Goal: Information Seeking & Learning: Learn about a topic

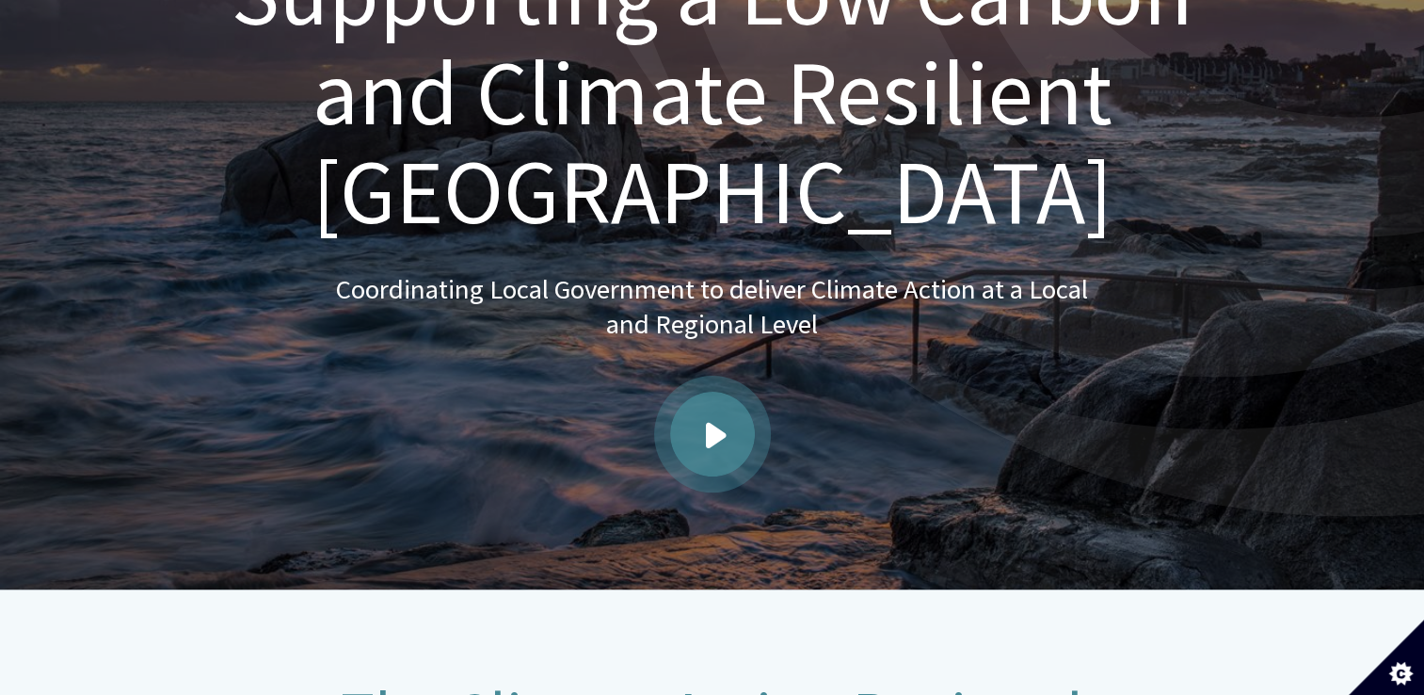
scroll to position [376, 0]
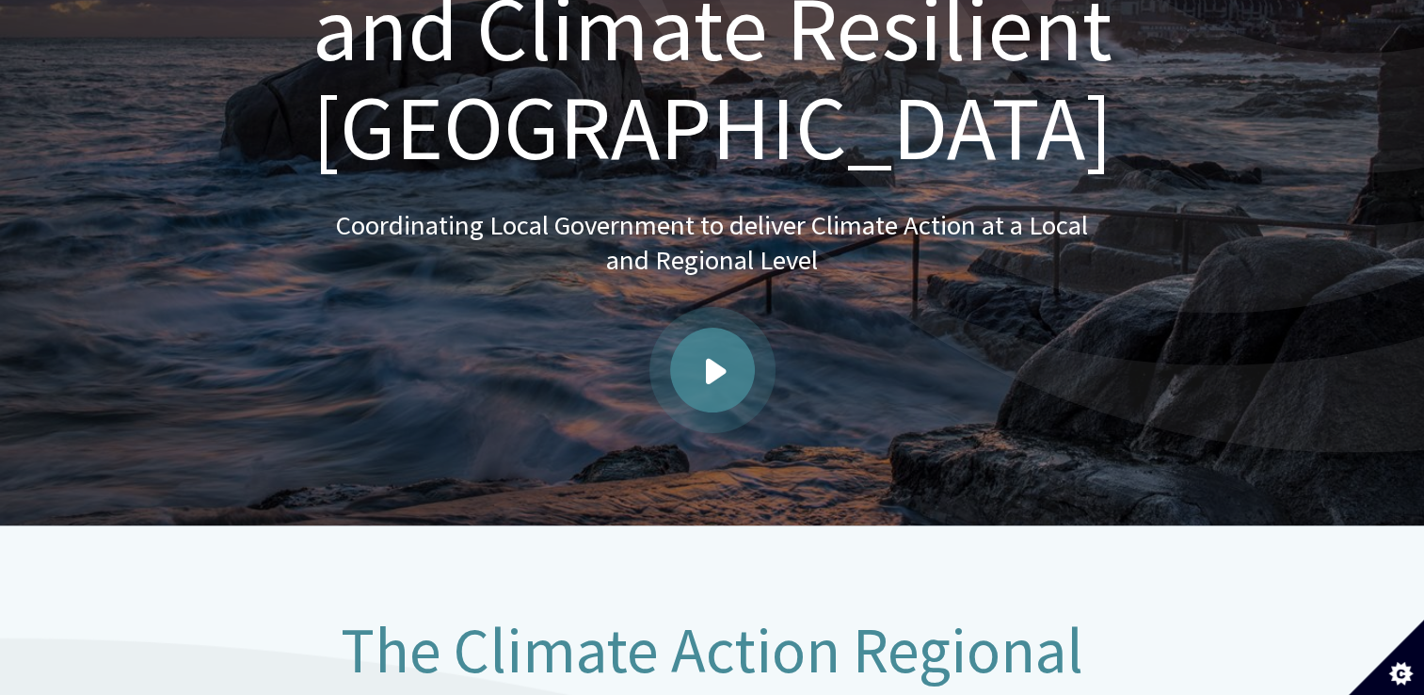
click at [712, 358] on span "Play video" at bounding box center [716, 371] width 21 height 26
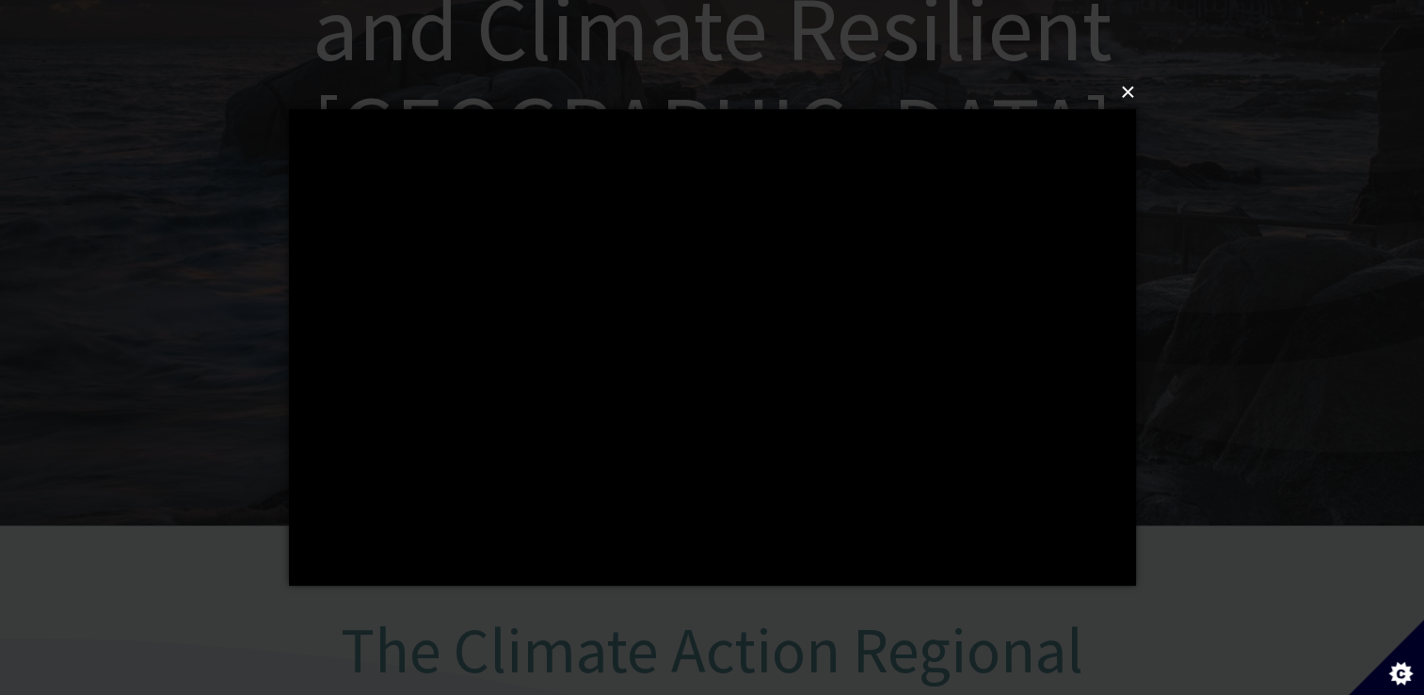
click at [1116, 96] on button "×" at bounding box center [718, 92] width 847 height 41
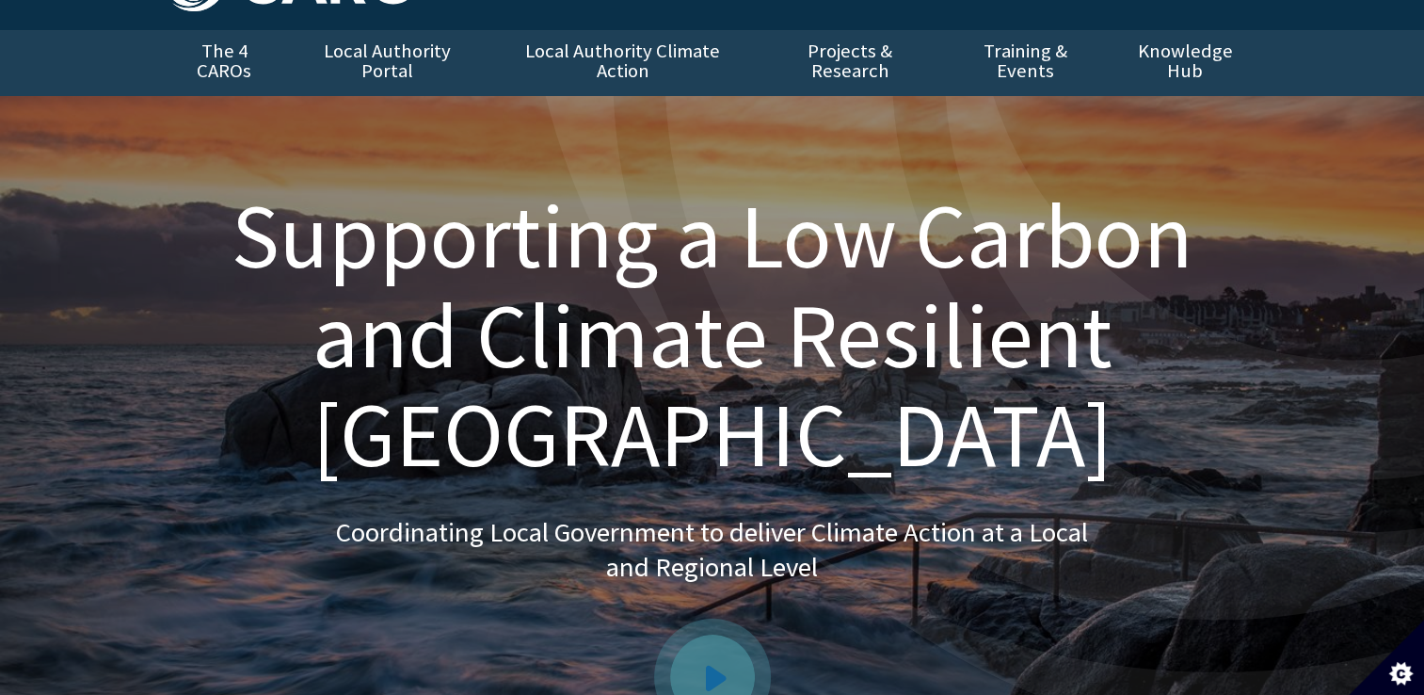
scroll to position [0, 0]
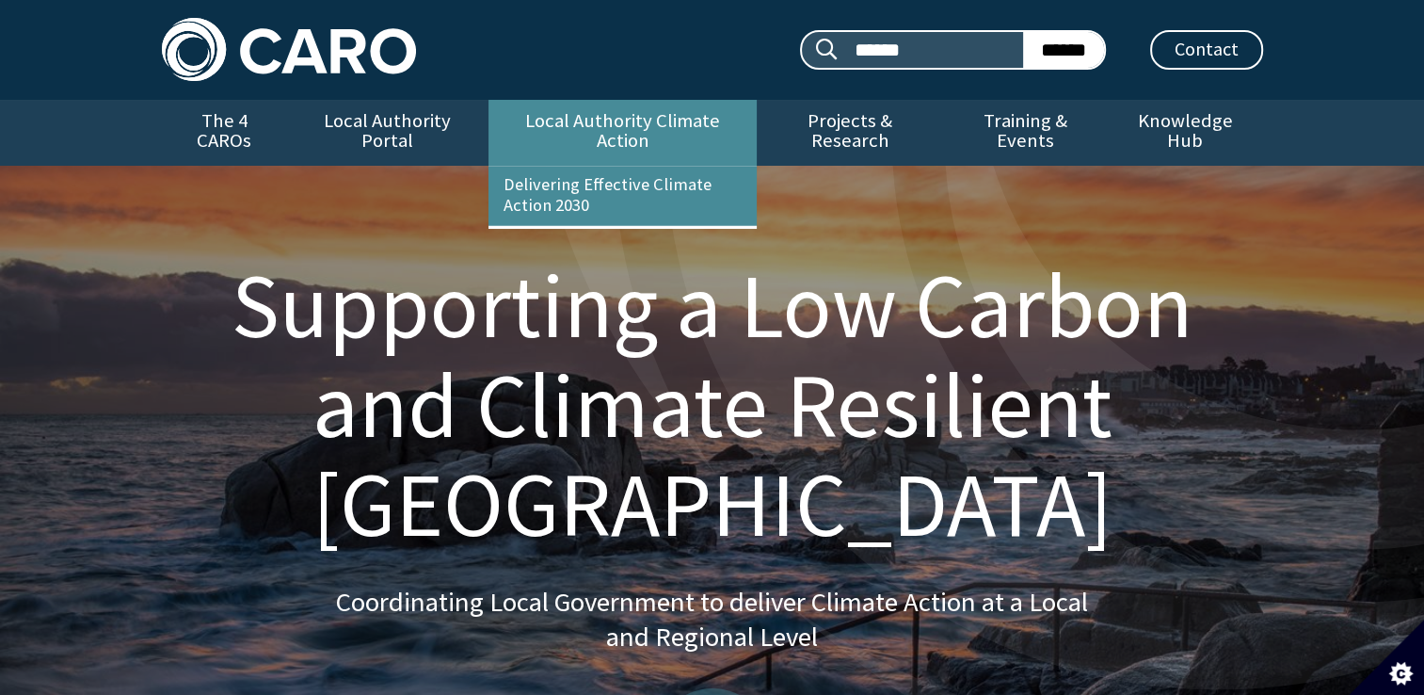
click at [666, 130] on link "Local Authority Climate Action" at bounding box center [622, 133] width 268 height 66
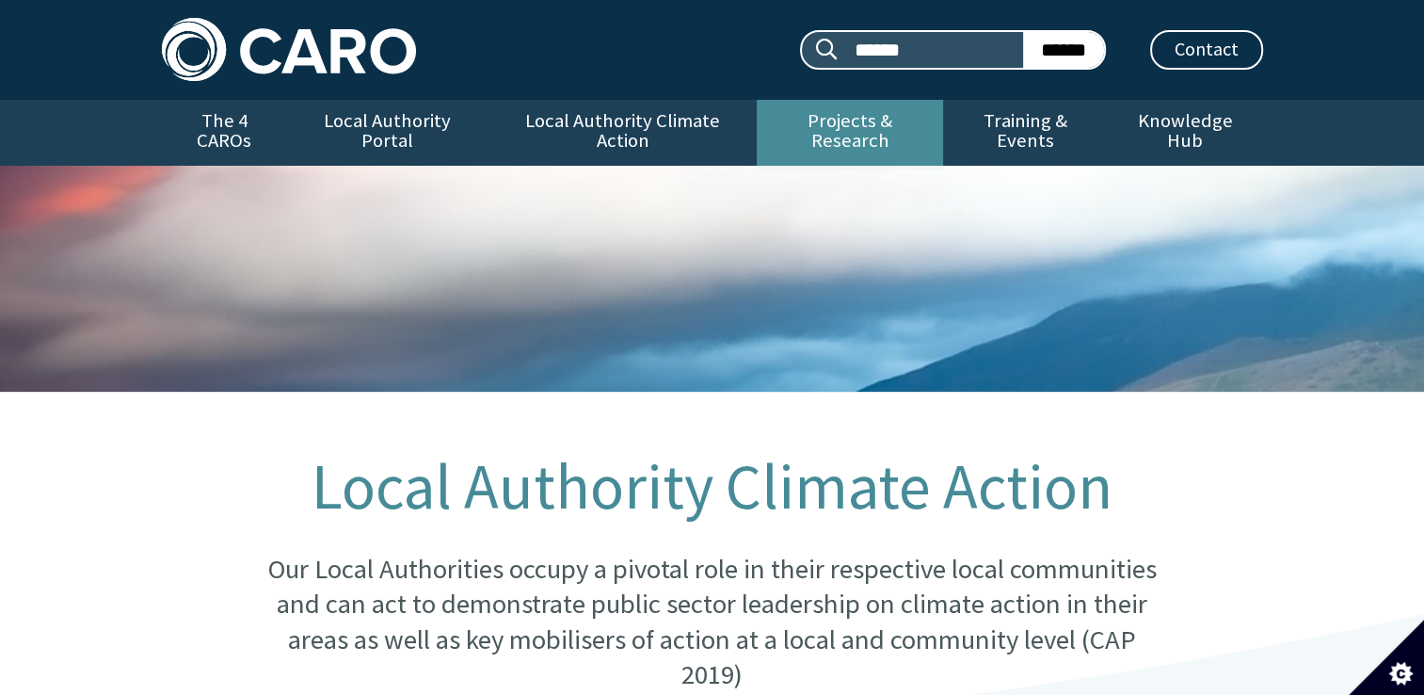
click at [807, 121] on link "Projects & Research" at bounding box center [850, 133] width 186 height 66
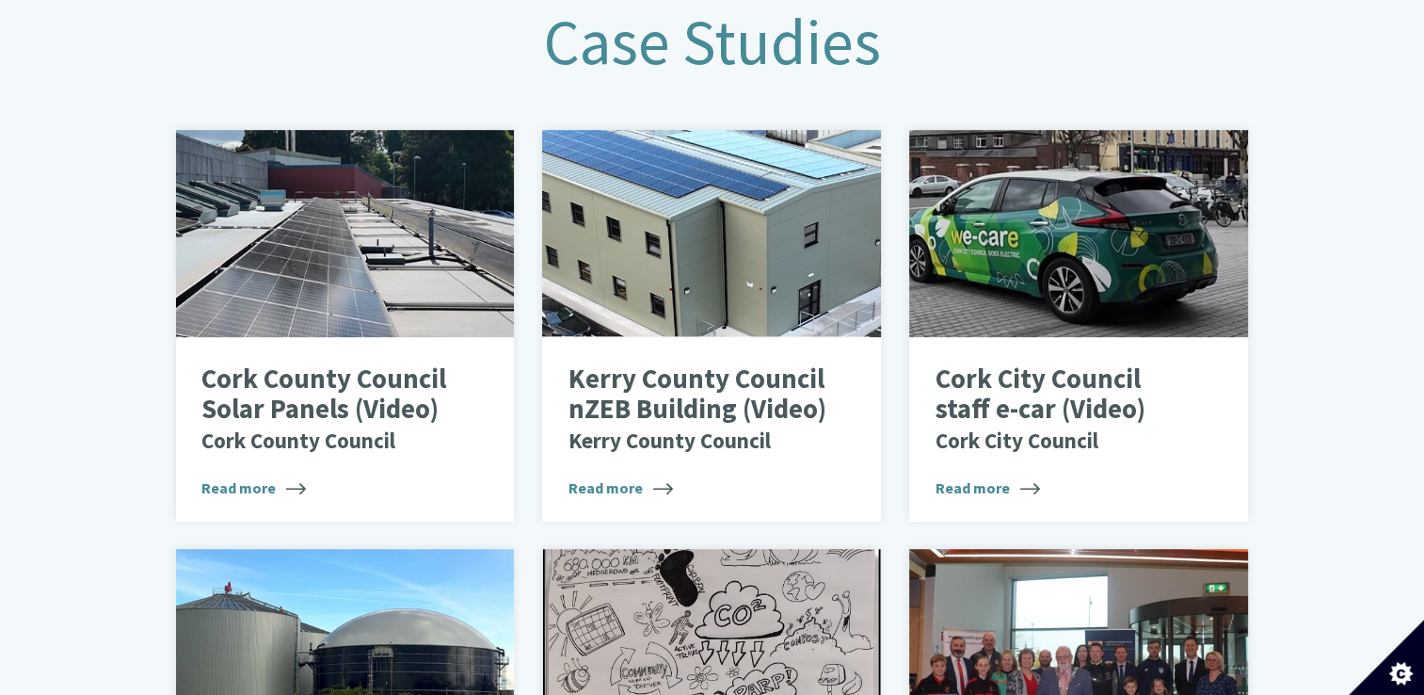
scroll to position [847, 0]
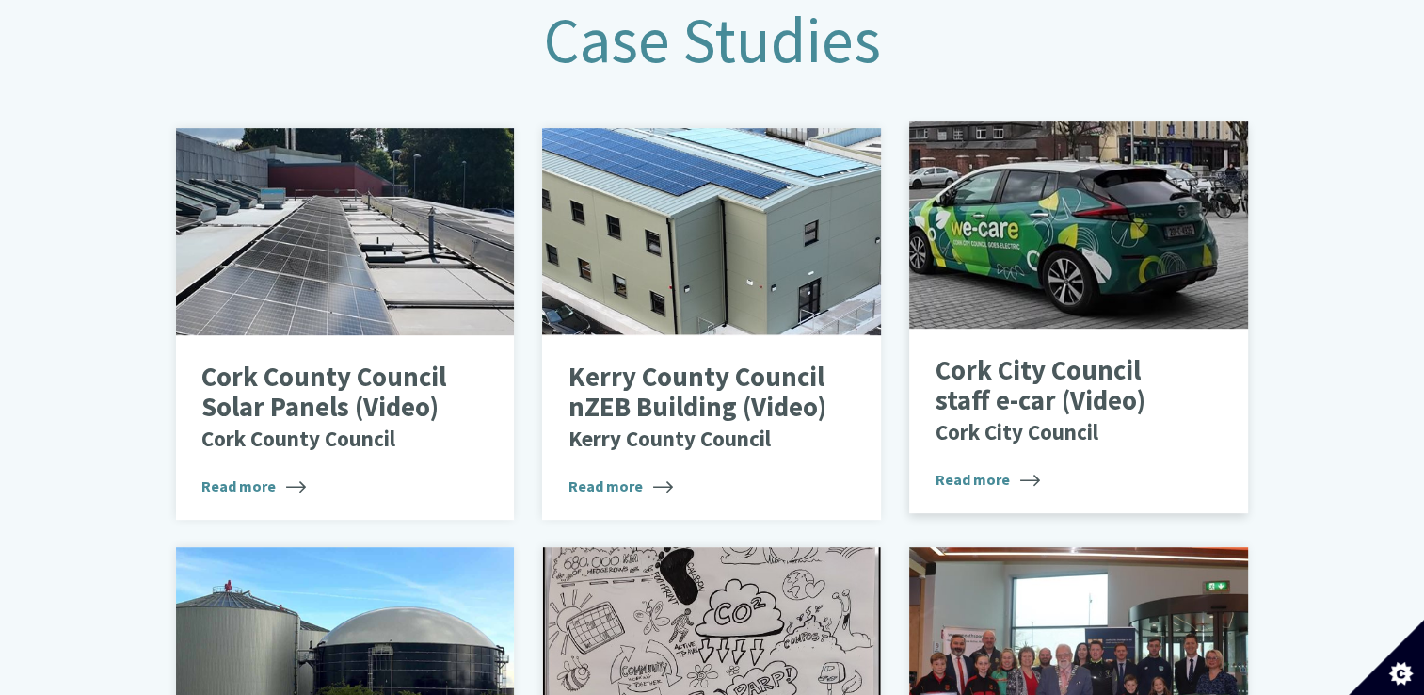
click at [956, 468] on span "Read more" at bounding box center [988, 479] width 104 height 23
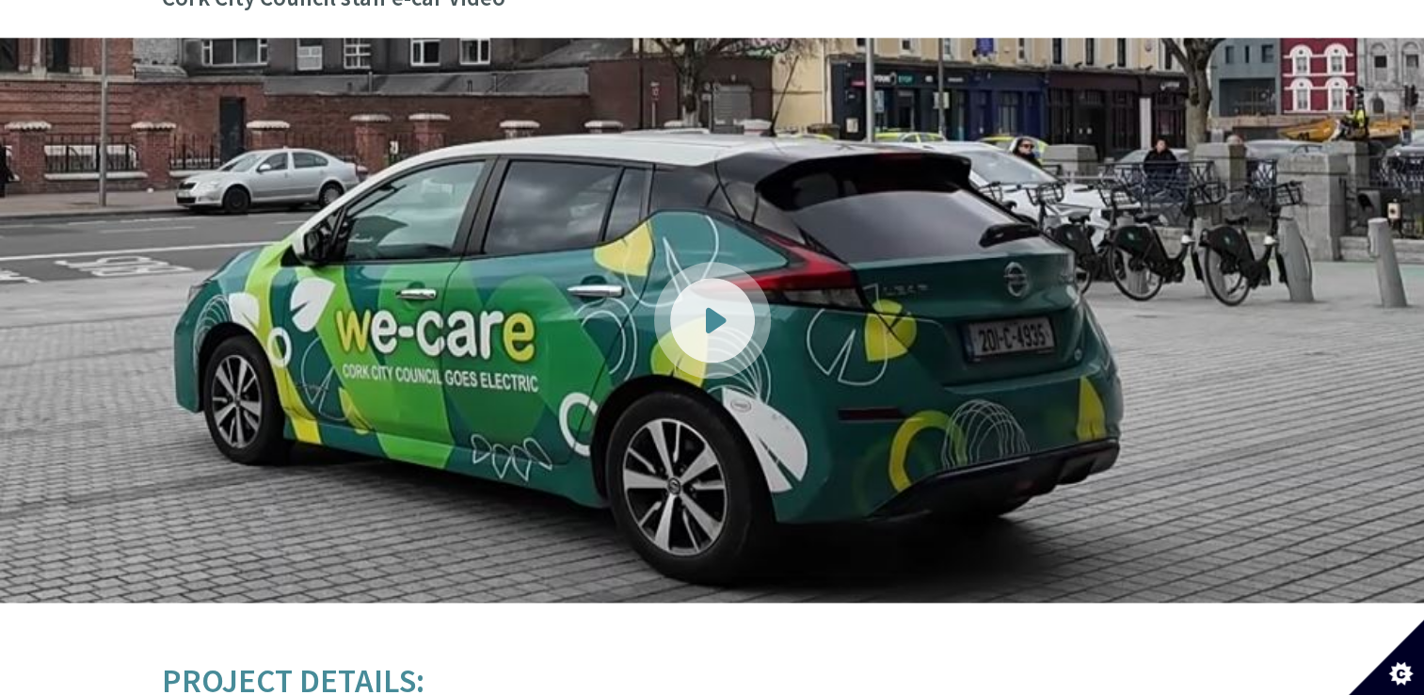
scroll to position [2165, 0]
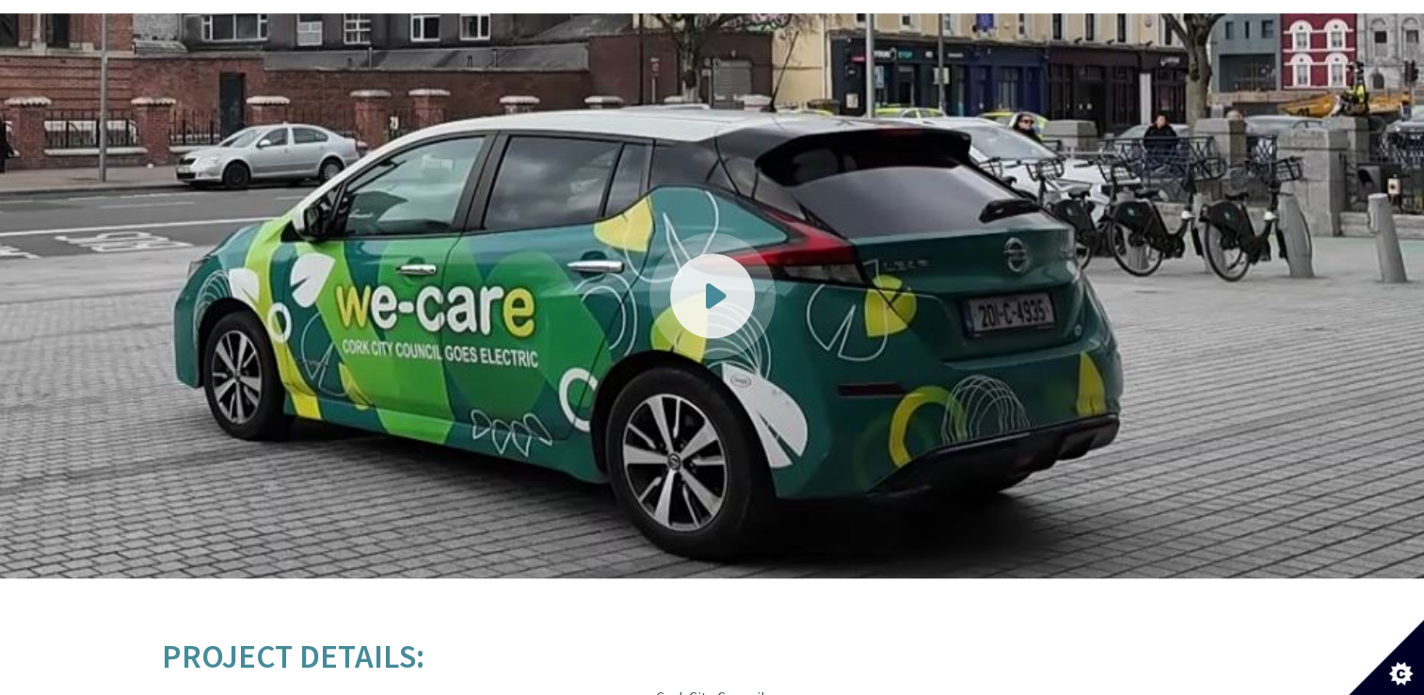
click at [694, 280] on div at bounding box center [712, 295] width 85 height 85
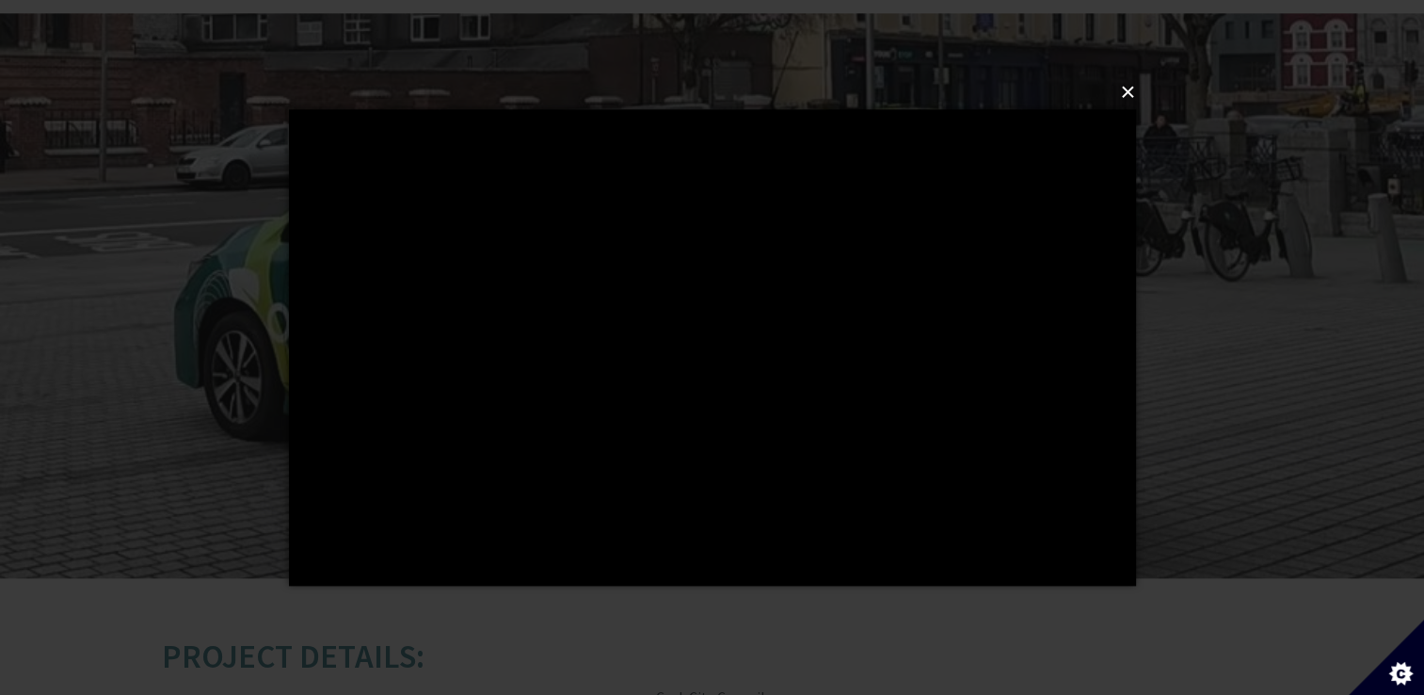
click at [1125, 90] on button "×" at bounding box center [718, 92] width 847 height 41
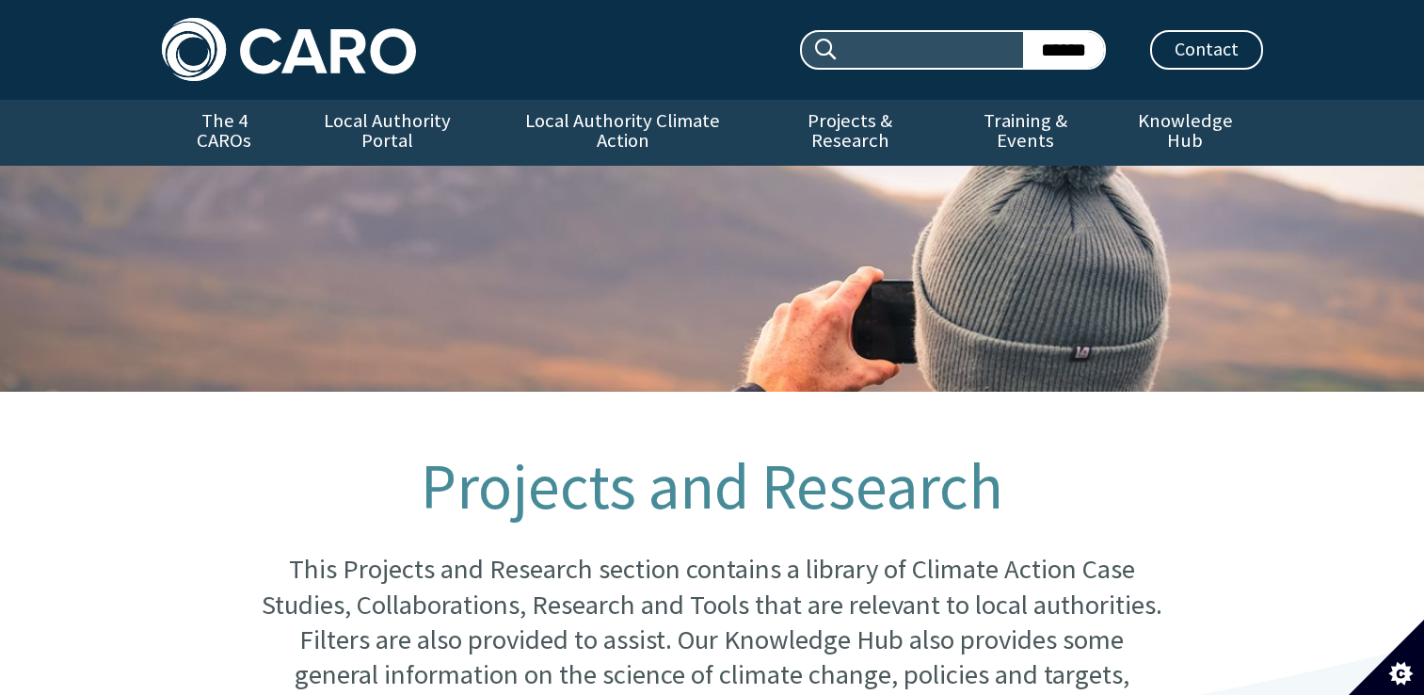
scroll to position [867, 0]
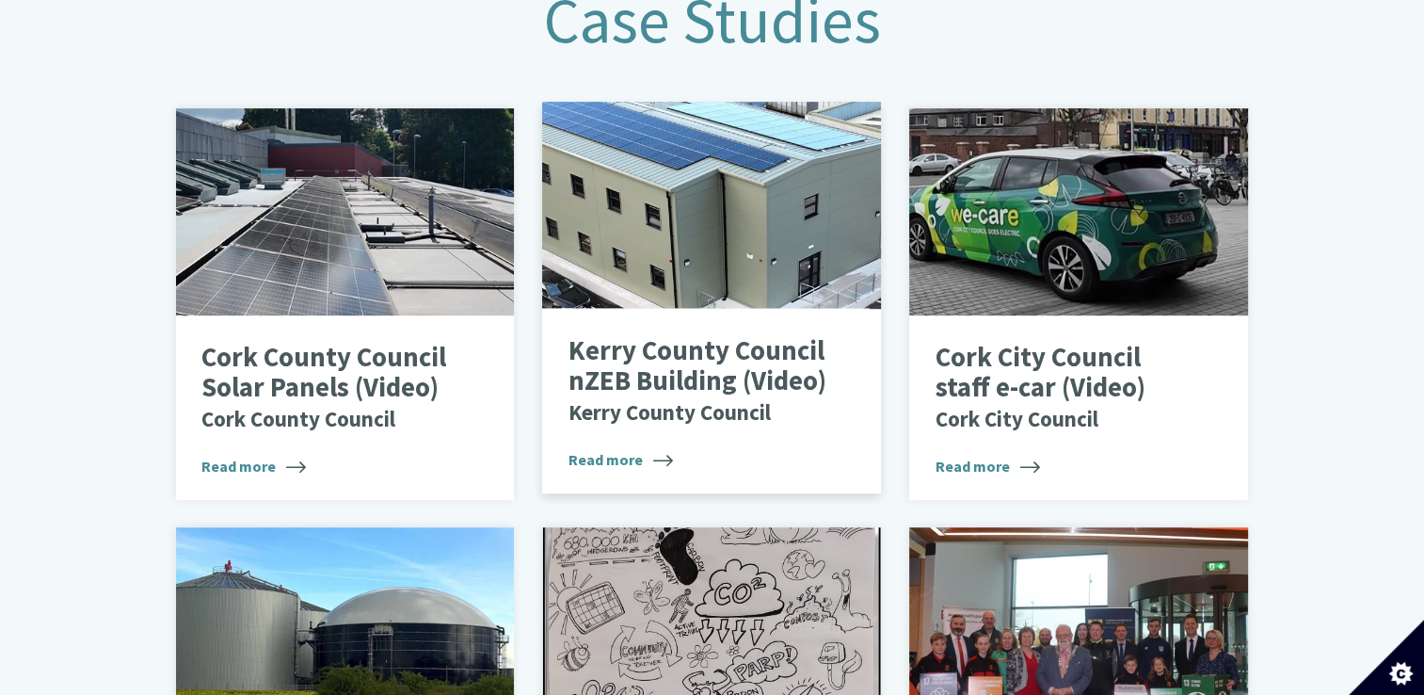
click at [712, 348] on p "Kerry County Council nZEB Building (Video) Kerry County Council" at bounding box center [697, 380] width 259 height 89
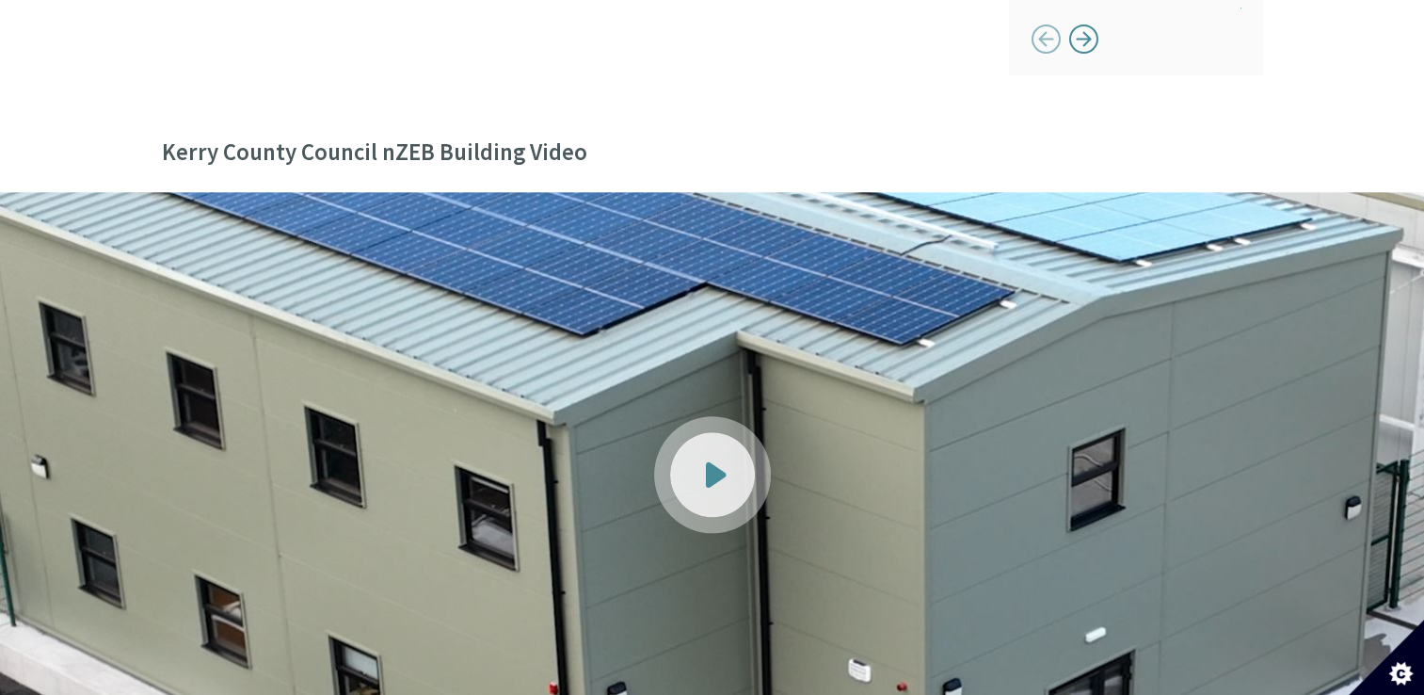
scroll to position [2165, 0]
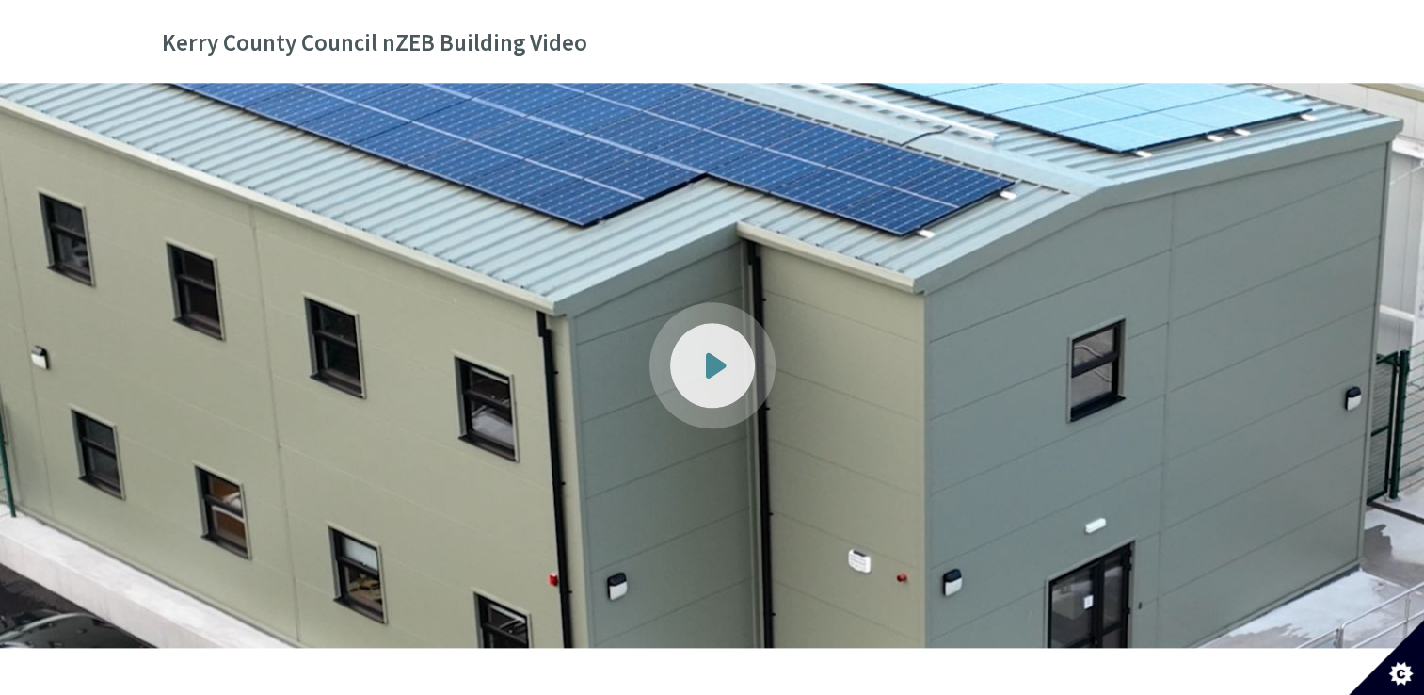
click at [695, 323] on div at bounding box center [712, 365] width 85 height 85
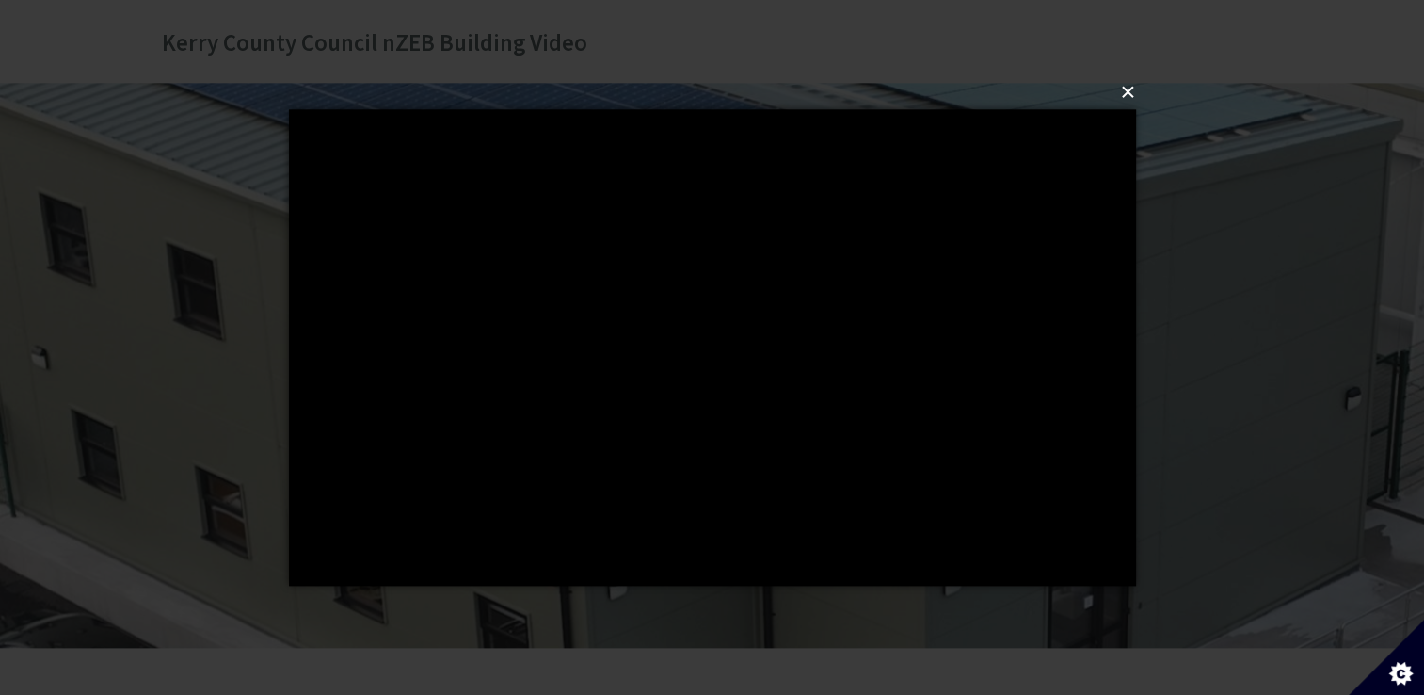
click at [1134, 91] on button "×" at bounding box center [718, 92] width 847 height 41
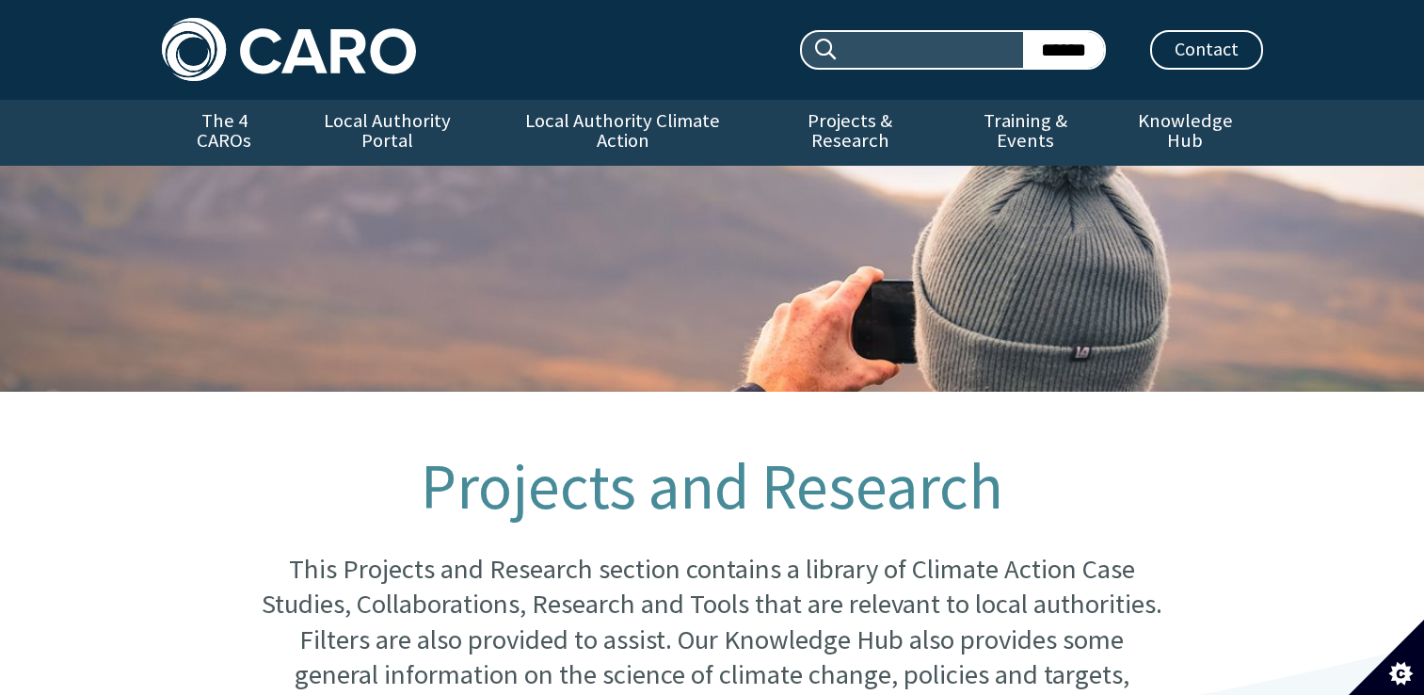
scroll to position [888, 0]
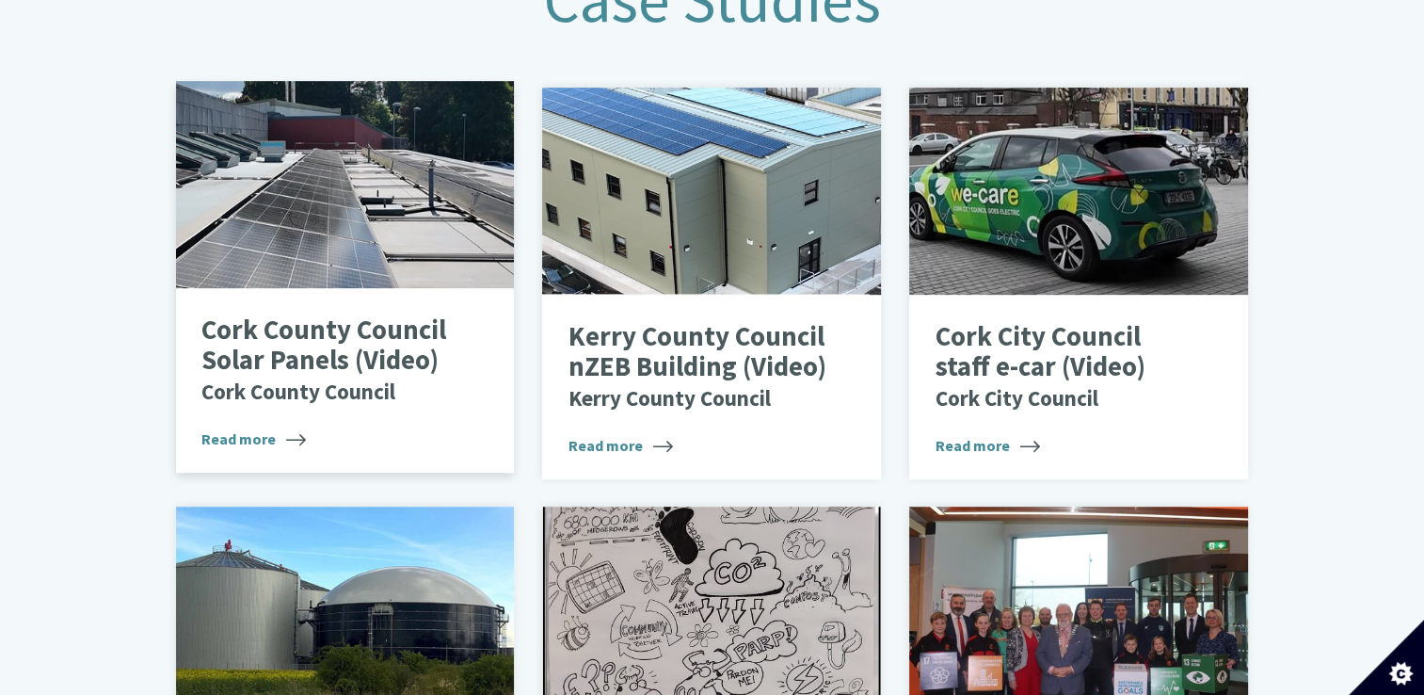
click at [360, 348] on p "Cork County Council Solar Panels (Video) Cork County Council" at bounding box center [330, 359] width 259 height 89
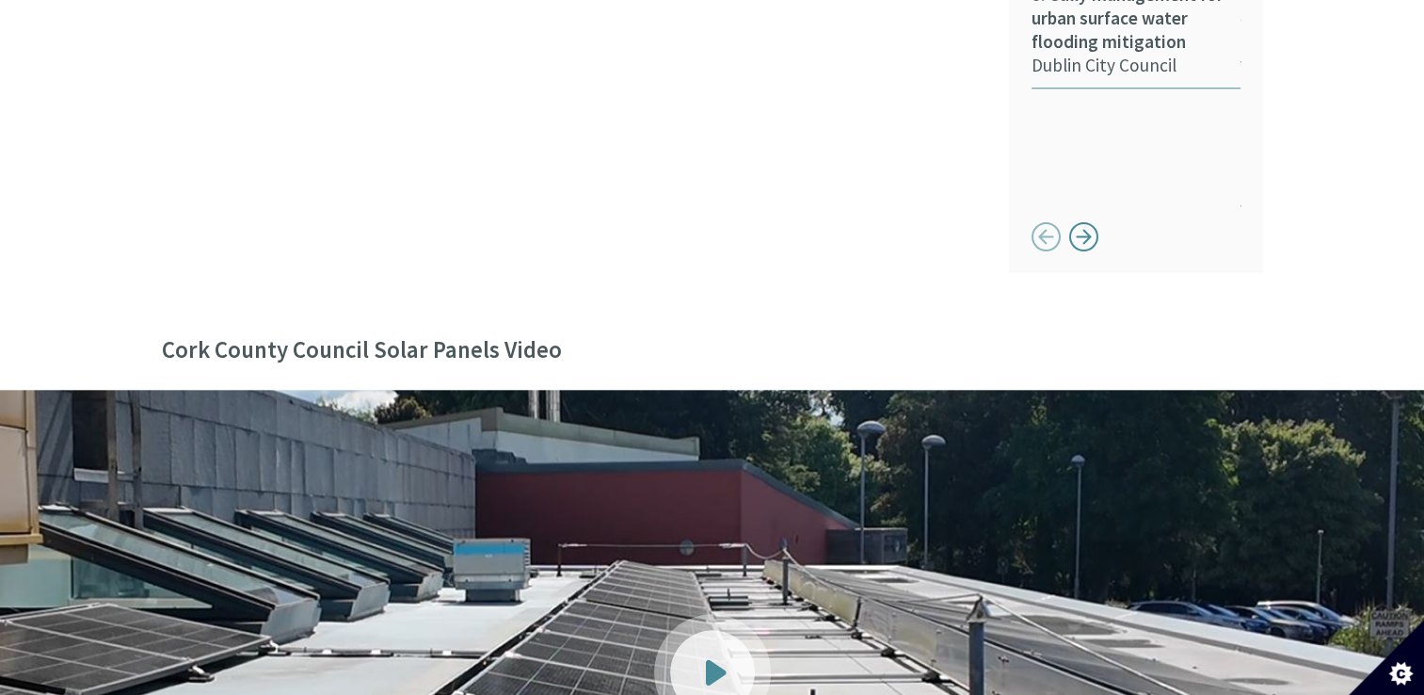
scroll to position [1976, 0]
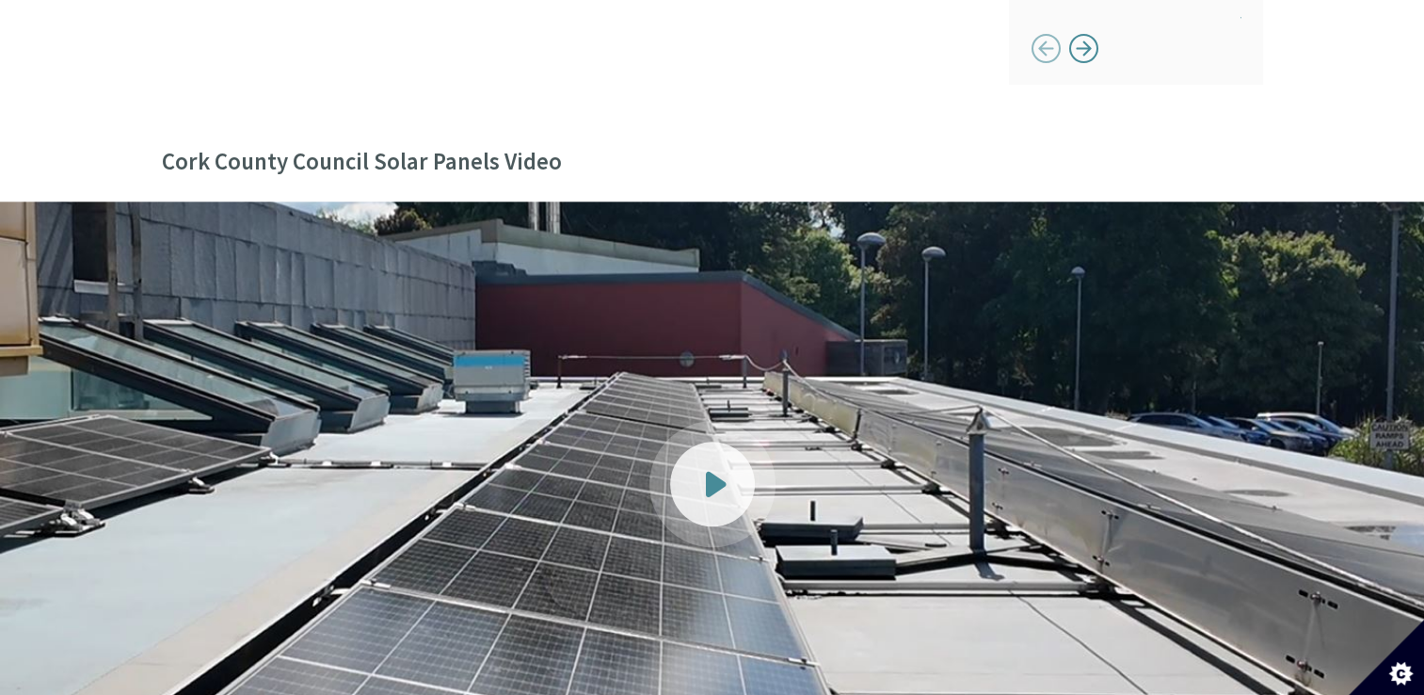
click at [726, 457] on div at bounding box center [712, 483] width 85 height 85
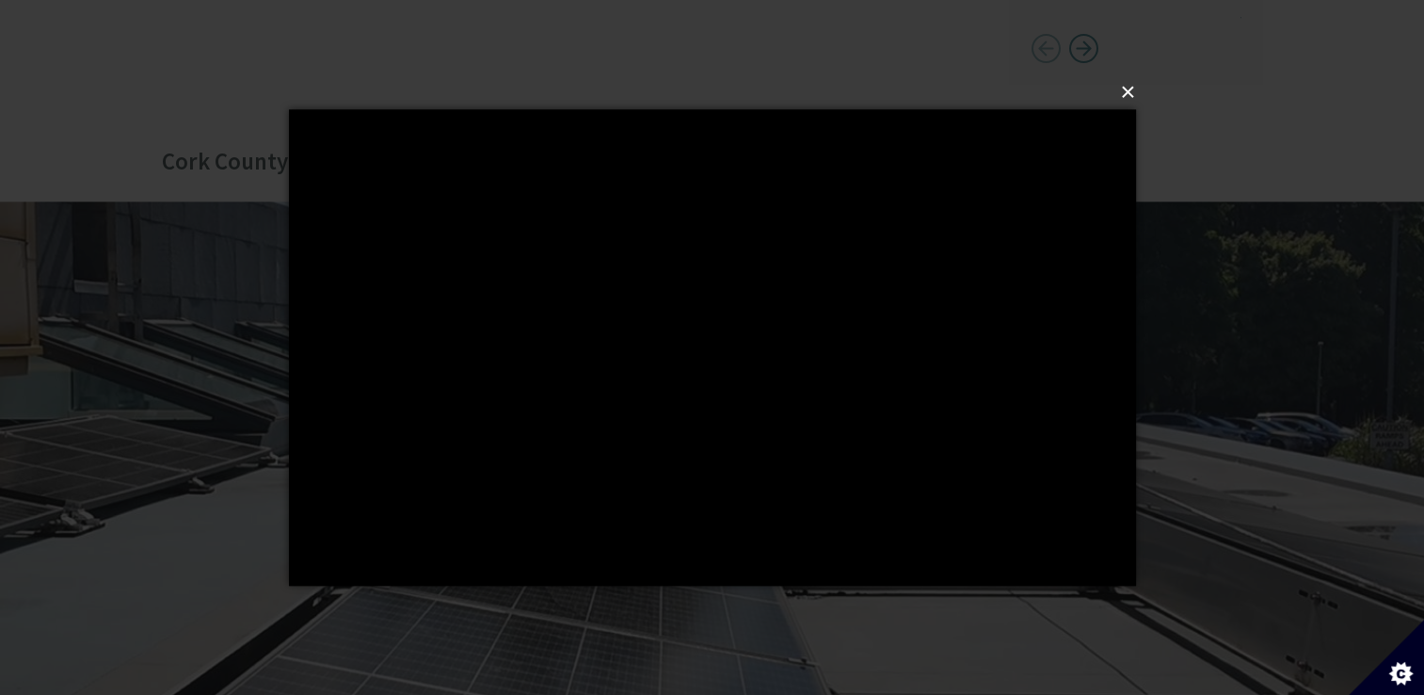
click at [1128, 101] on button "×" at bounding box center [718, 92] width 847 height 41
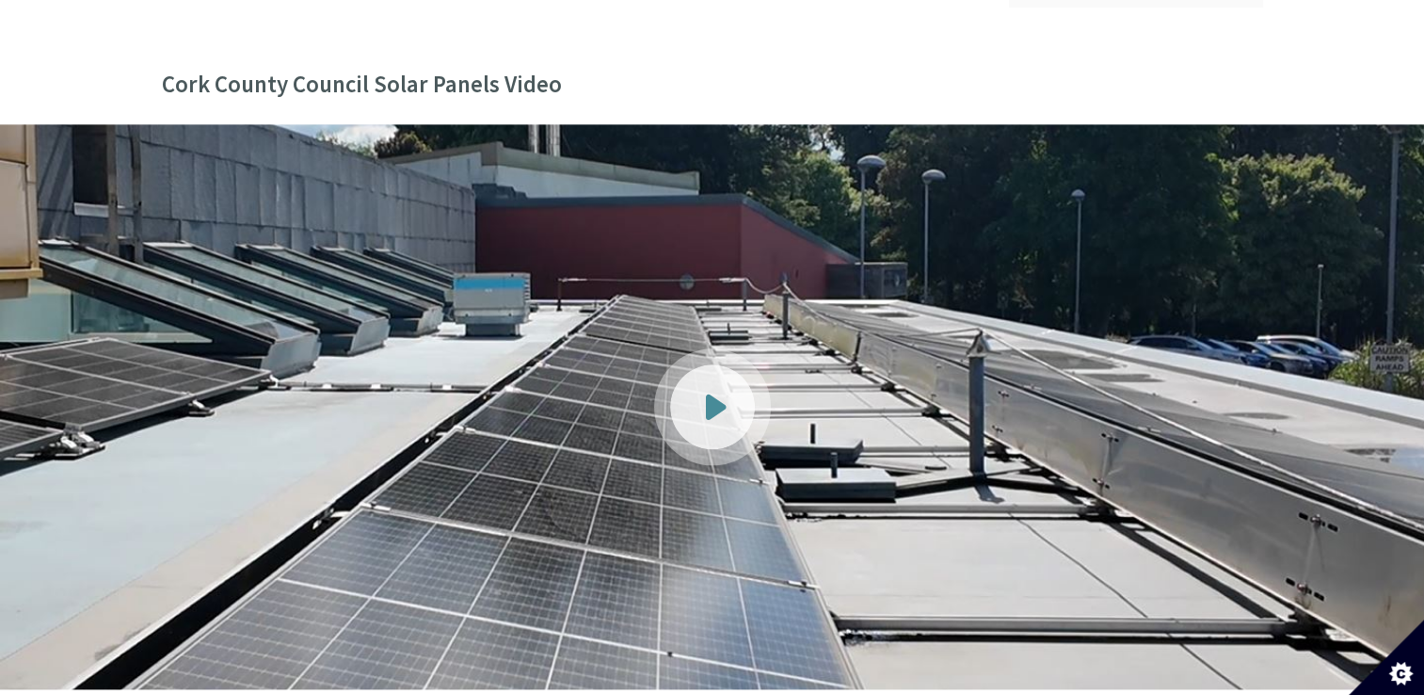
scroll to position [2097, 0]
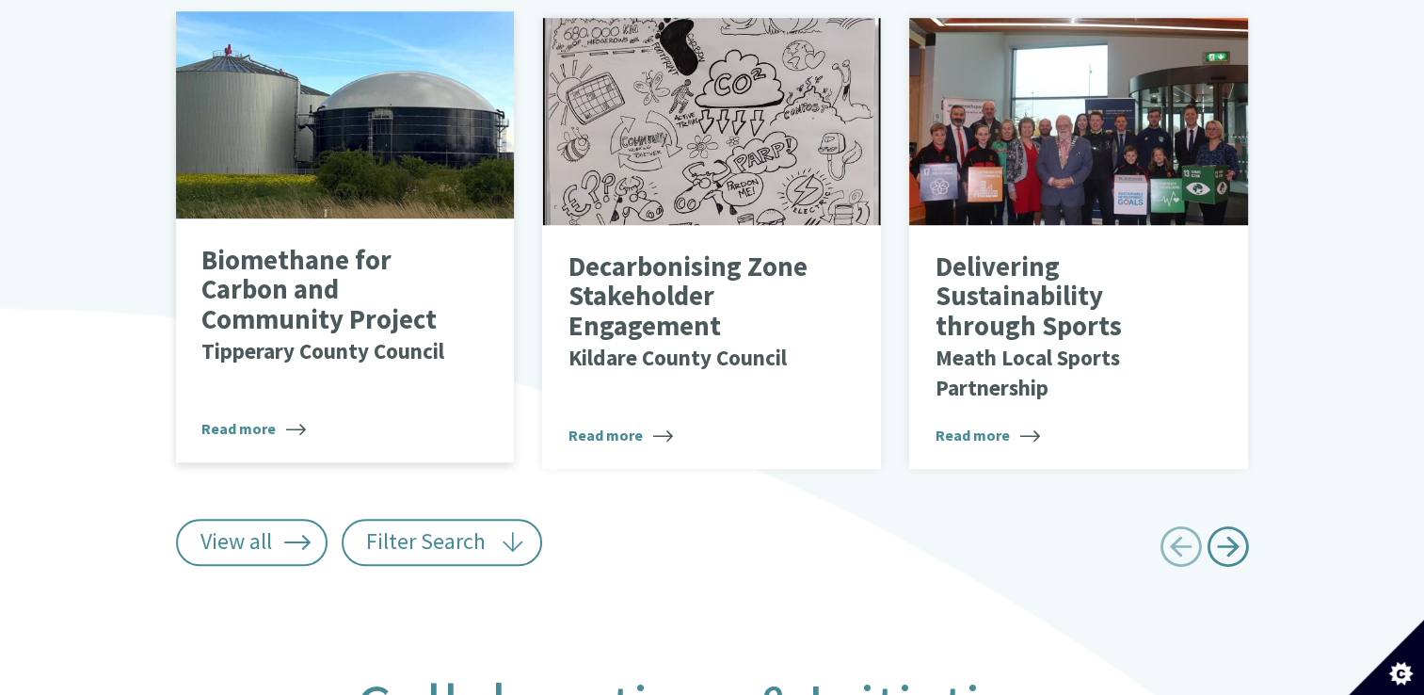
scroll to position [1378, 0]
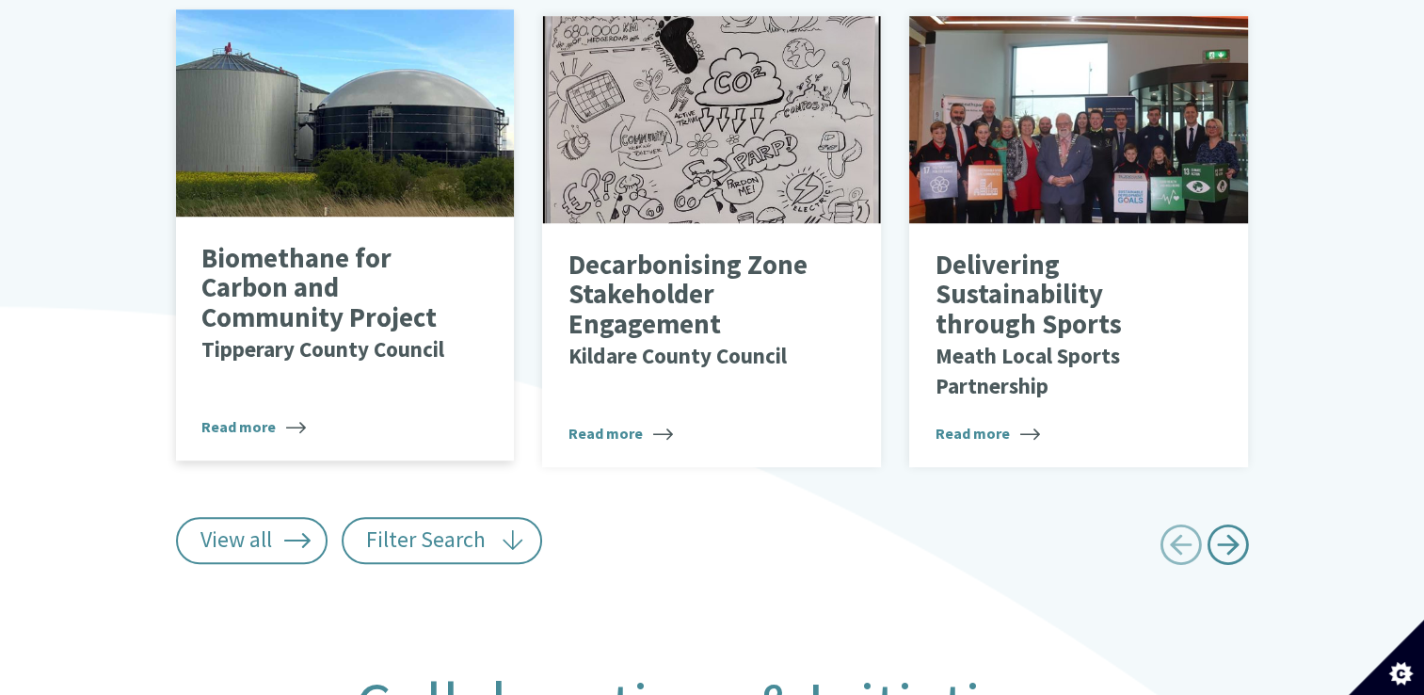
click at [346, 151] on div at bounding box center [345, 112] width 339 height 207
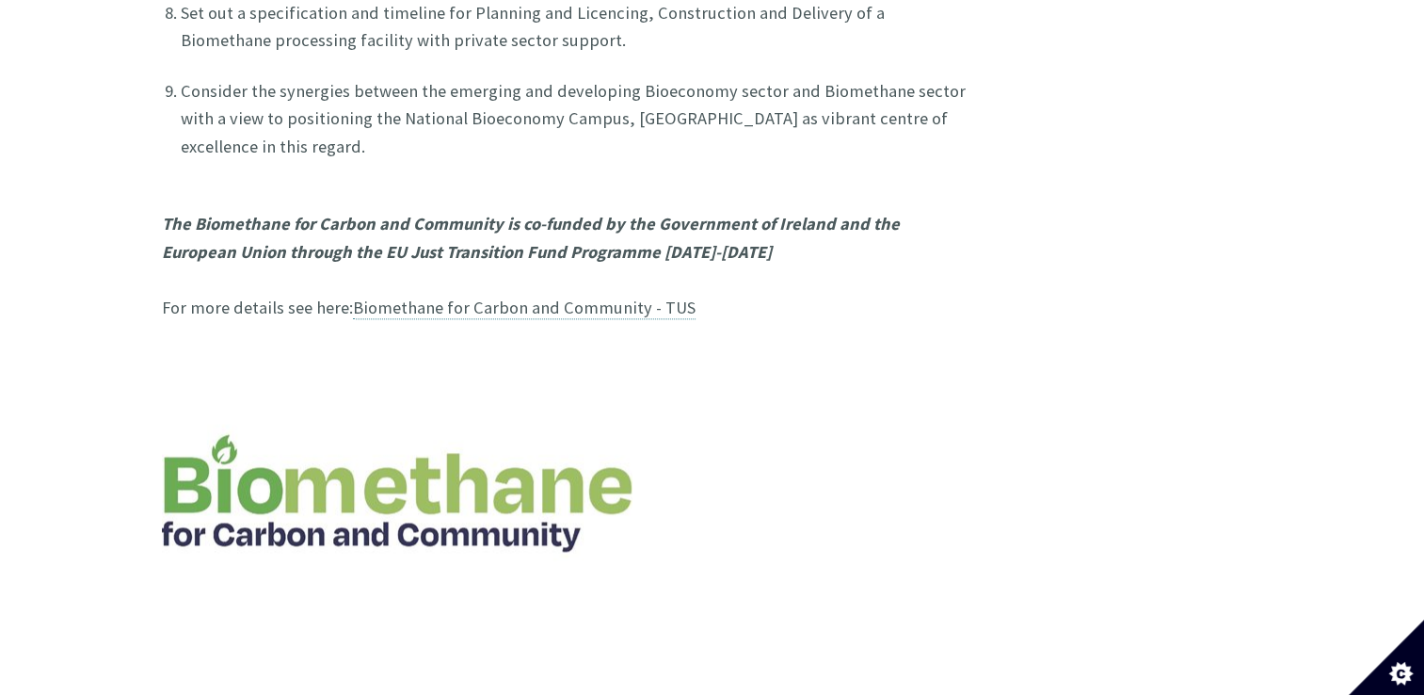
scroll to position [2353, 0]
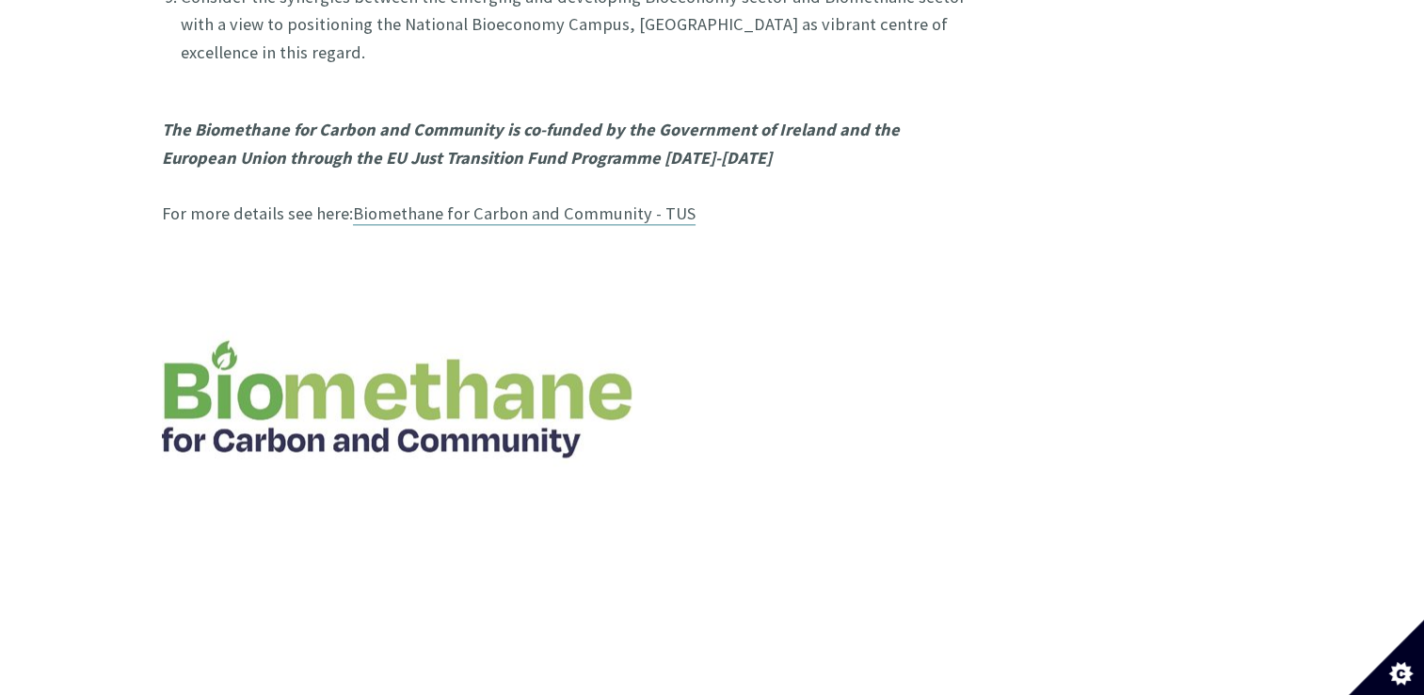
click at [428, 202] on link "Biomethane for Carbon and Community - TUS" at bounding box center [524, 213] width 343 height 23
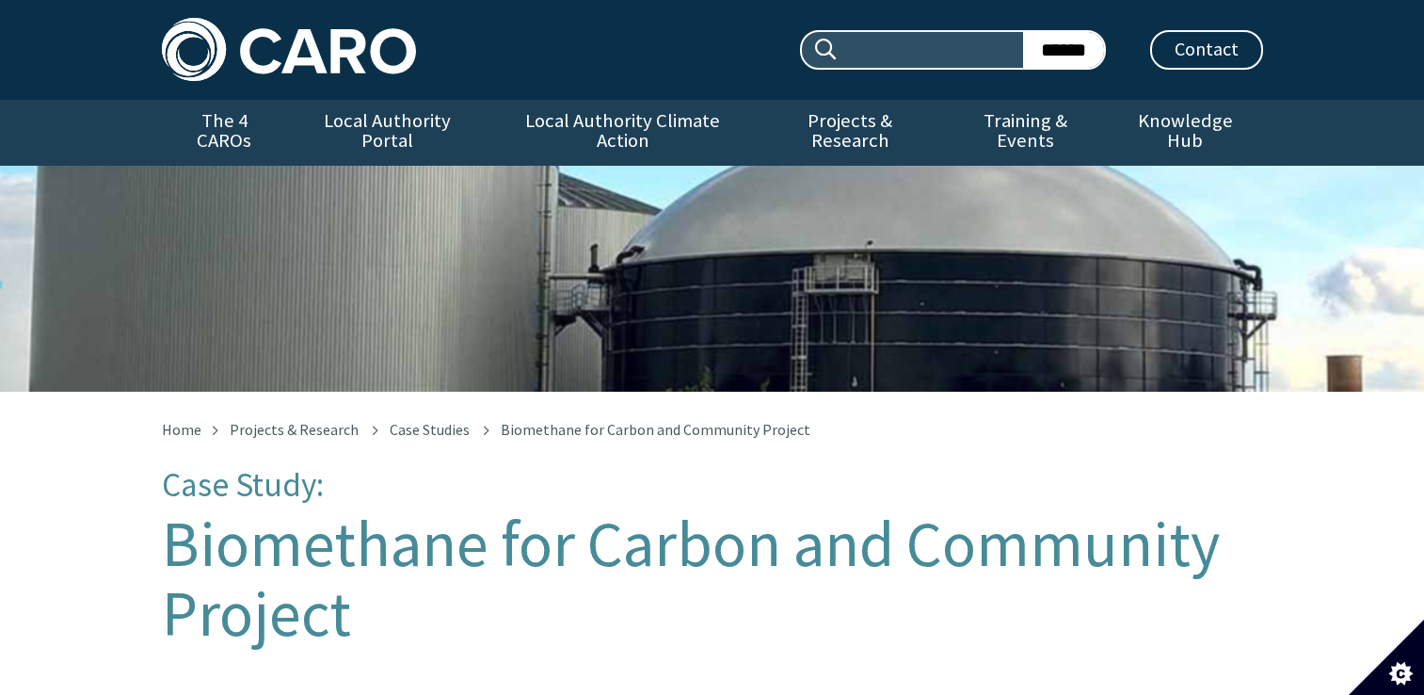
scroll to position [2368, 0]
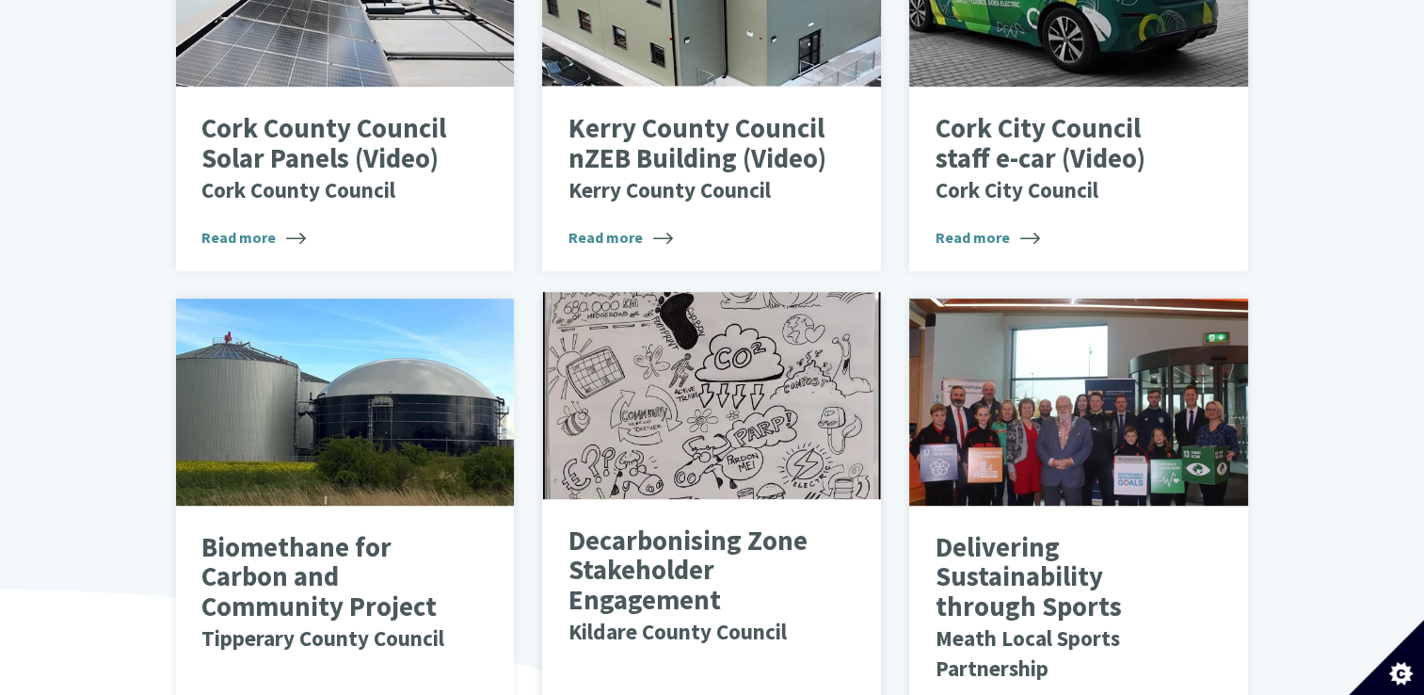
scroll to position [1284, 0]
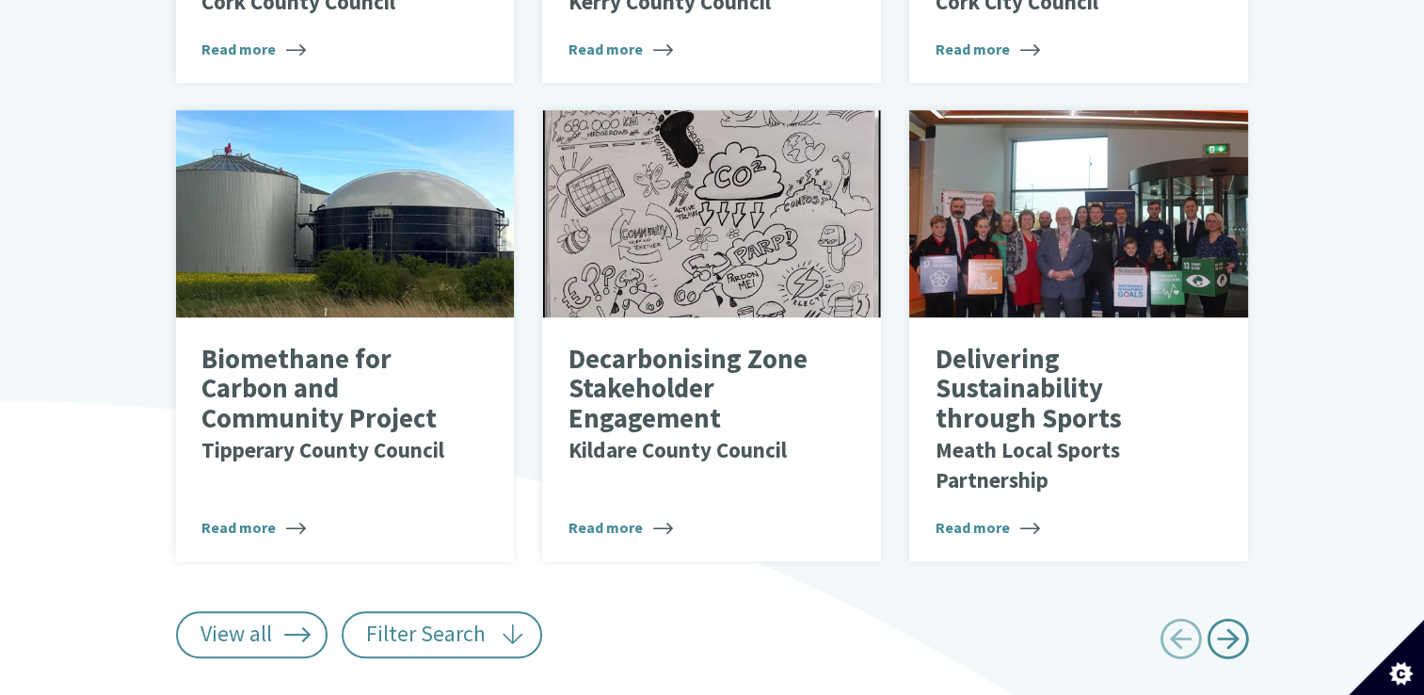
click at [1219, 617] on span "Next page" at bounding box center [1228, 638] width 42 height 42
type input "******"
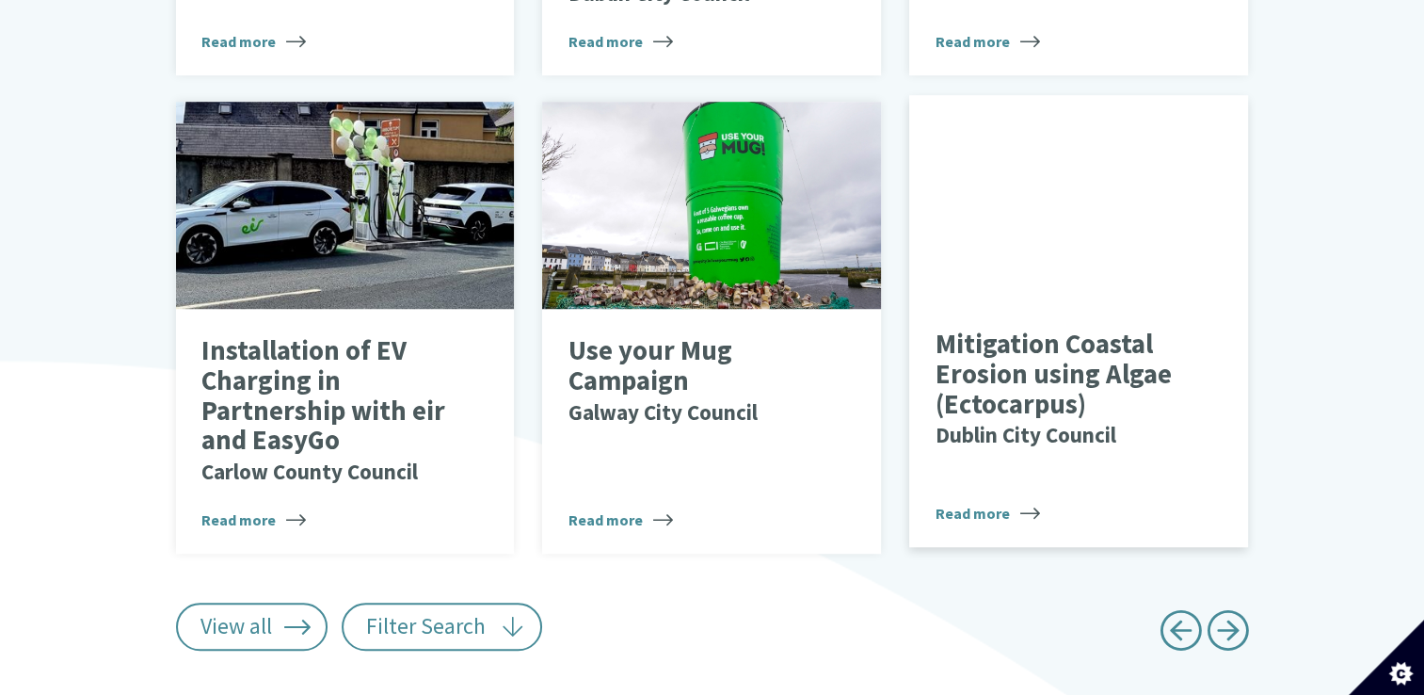
scroll to position [1378, 0]
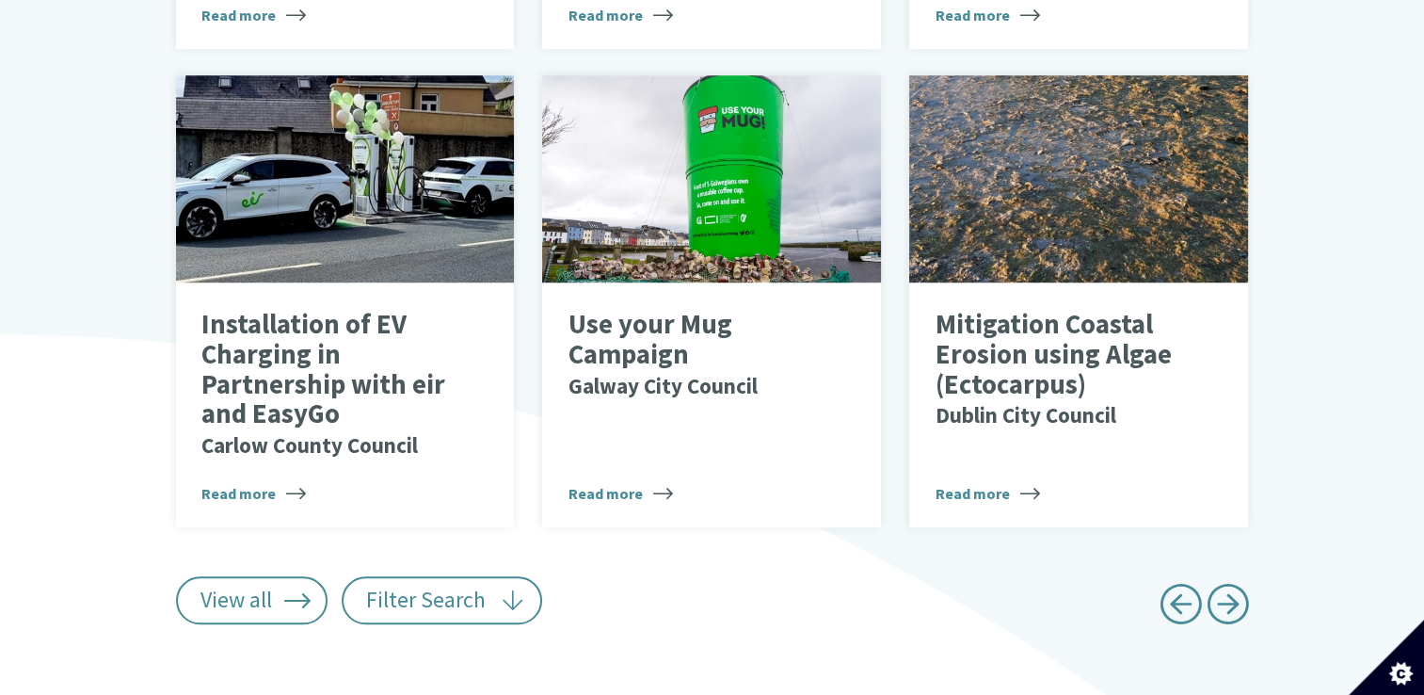
click at [1217, 583] on span "Next page" at bounding box center [1228, 604] width 42 height 42
type input "******"
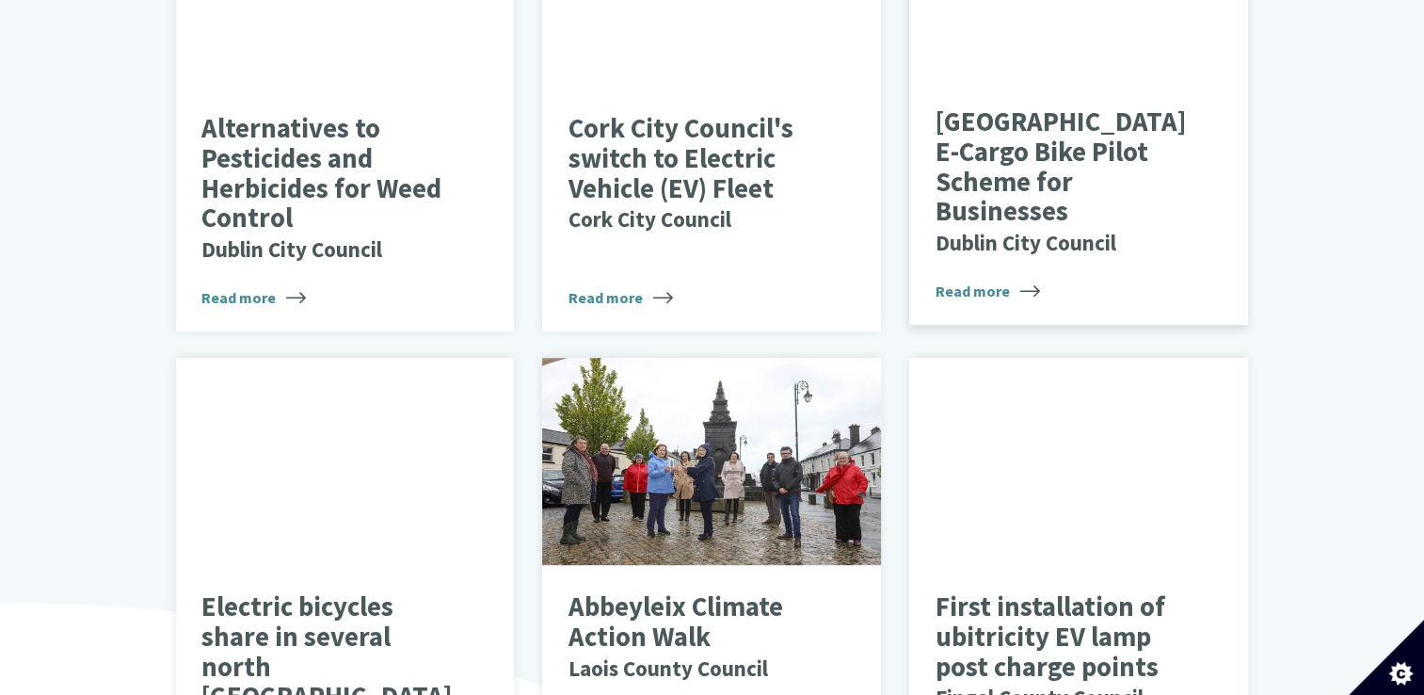
scroll to position [1001, 0]
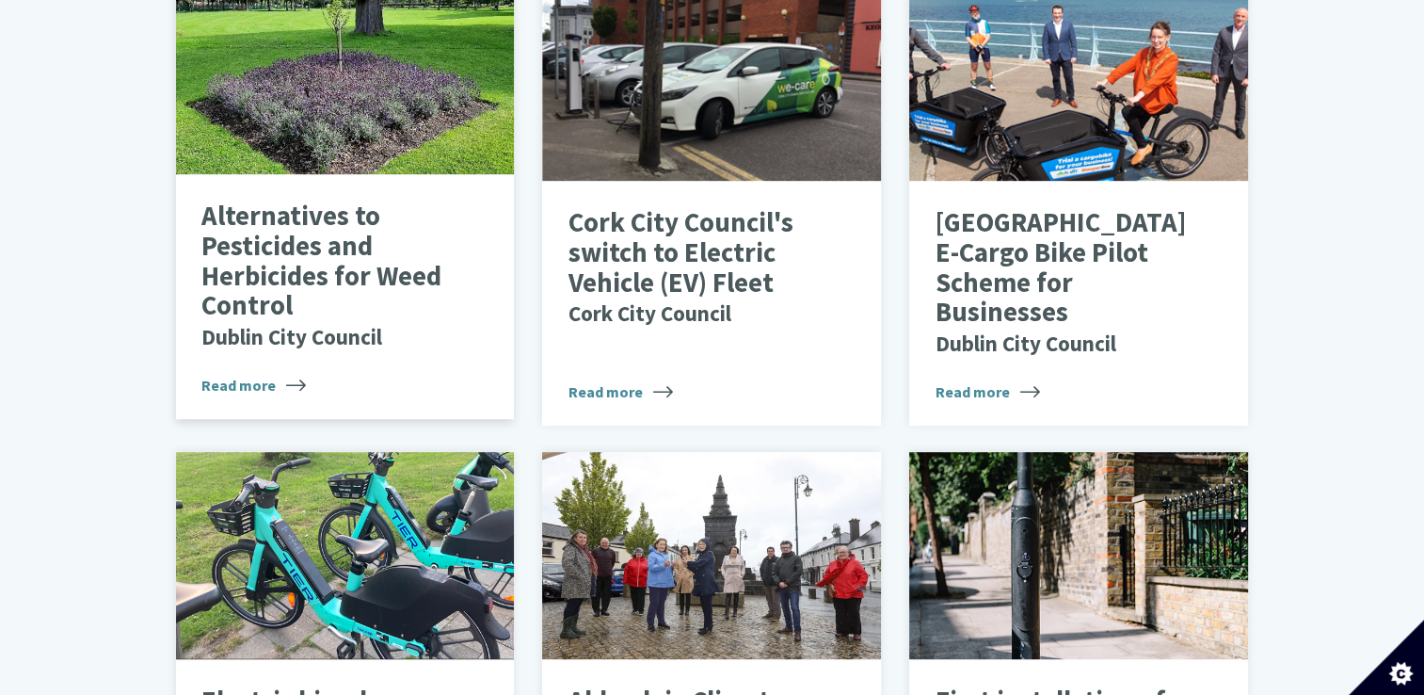
click at [235, 374] on span "Read more" at bounding box center [253, 385] width 104 height 23
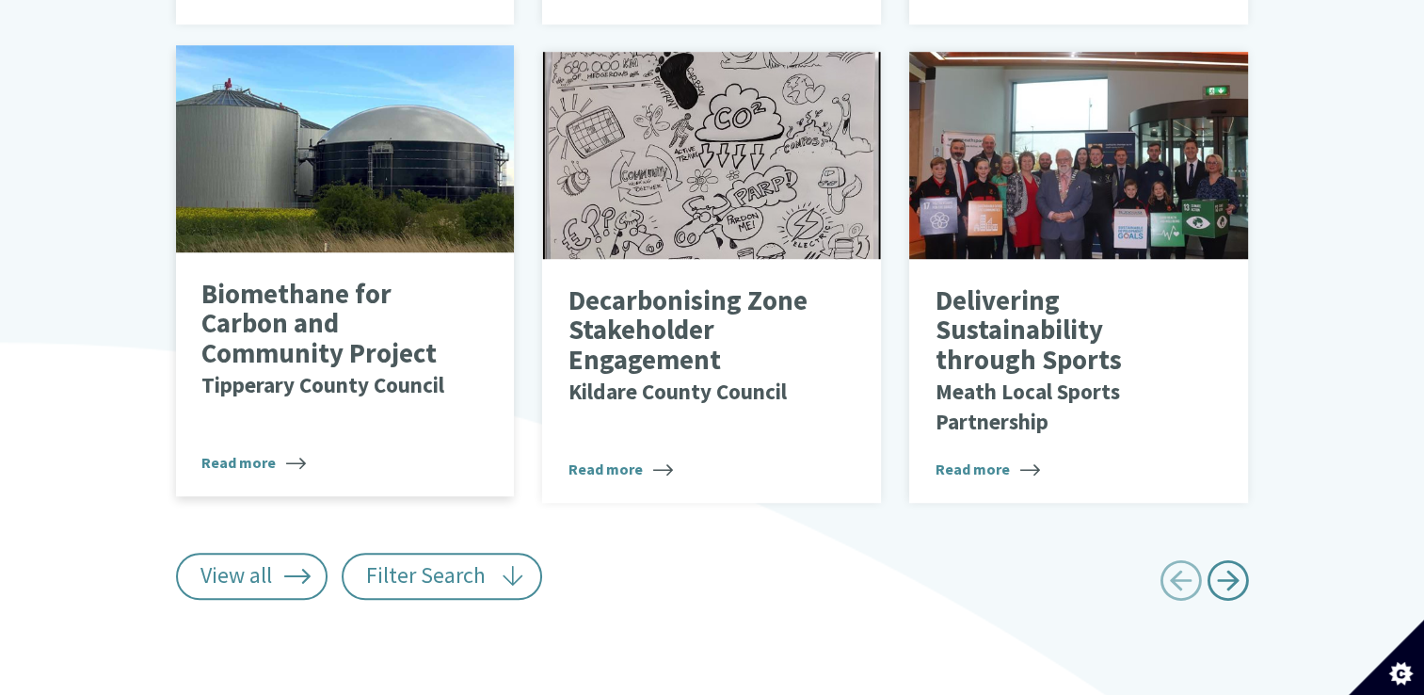
scroll to position [1378, 0]
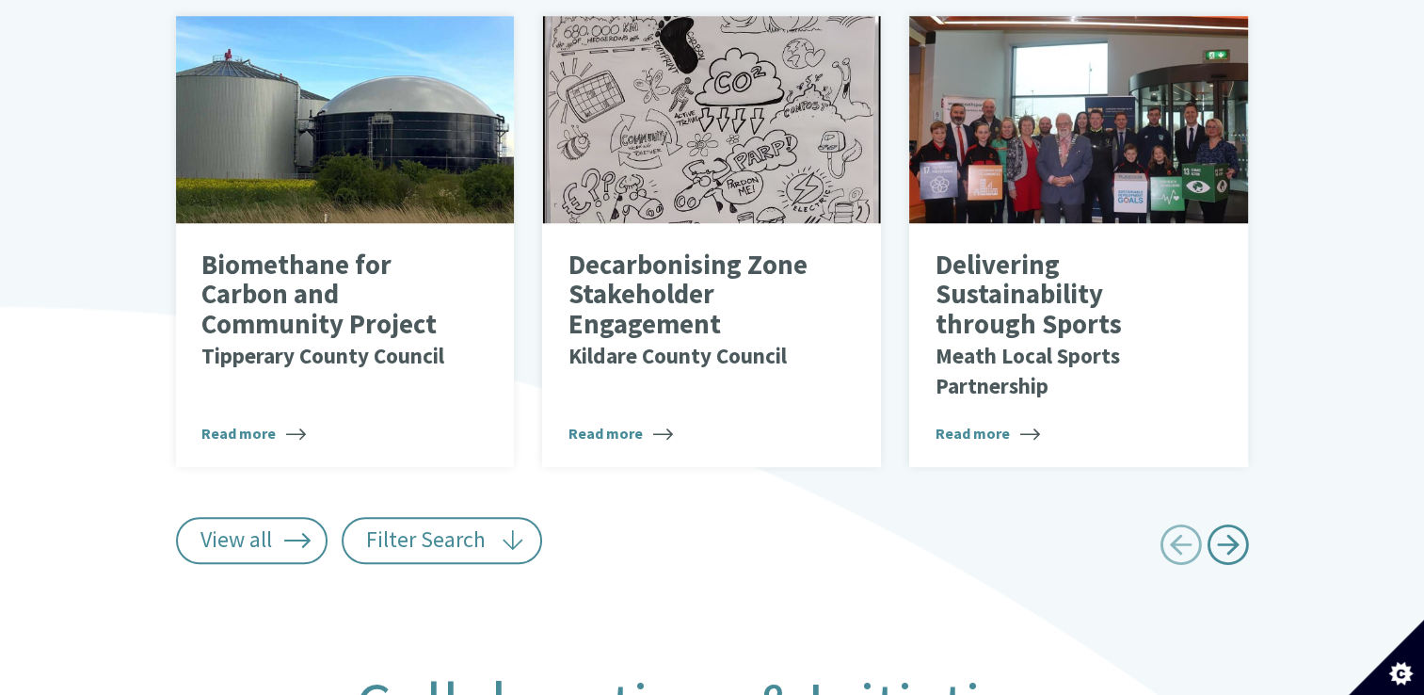
click at [1226, 535] on span "Next page" at bounding box center [1228, 544] width 42 height 42
type input "******"
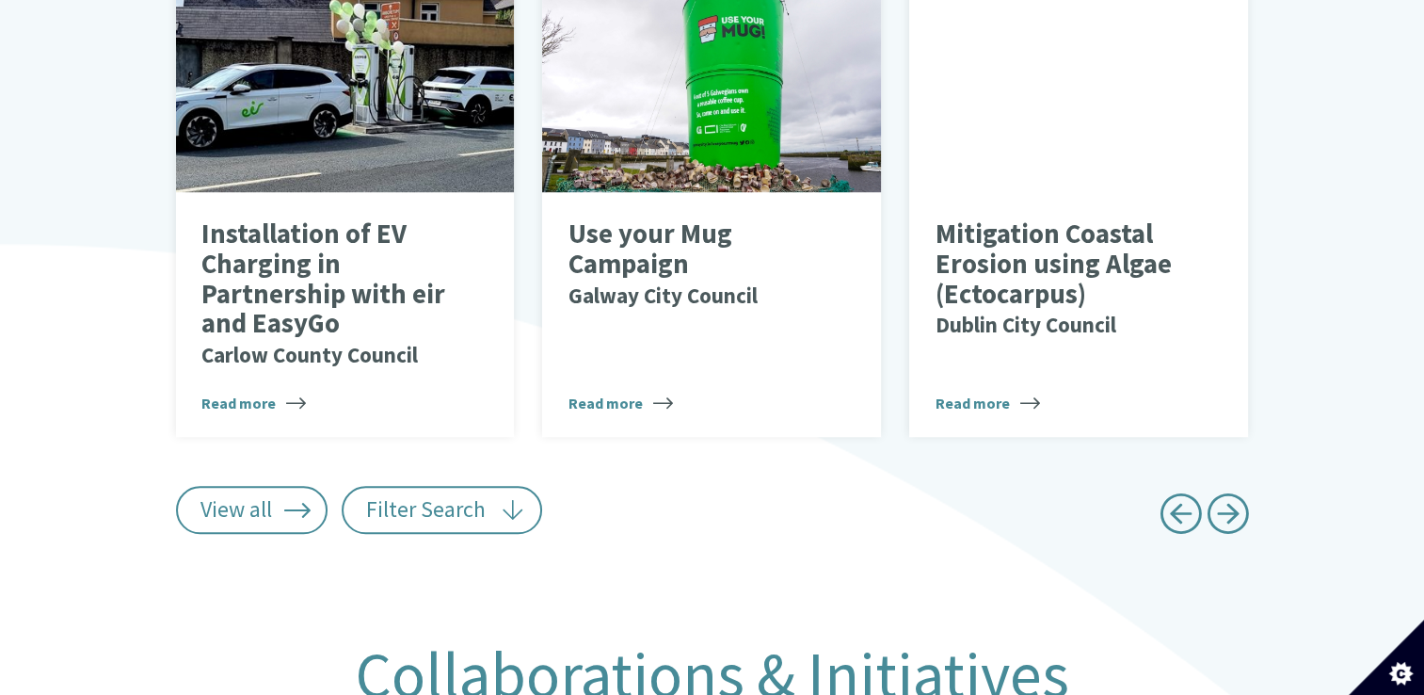
scroll to position [1472, 0]
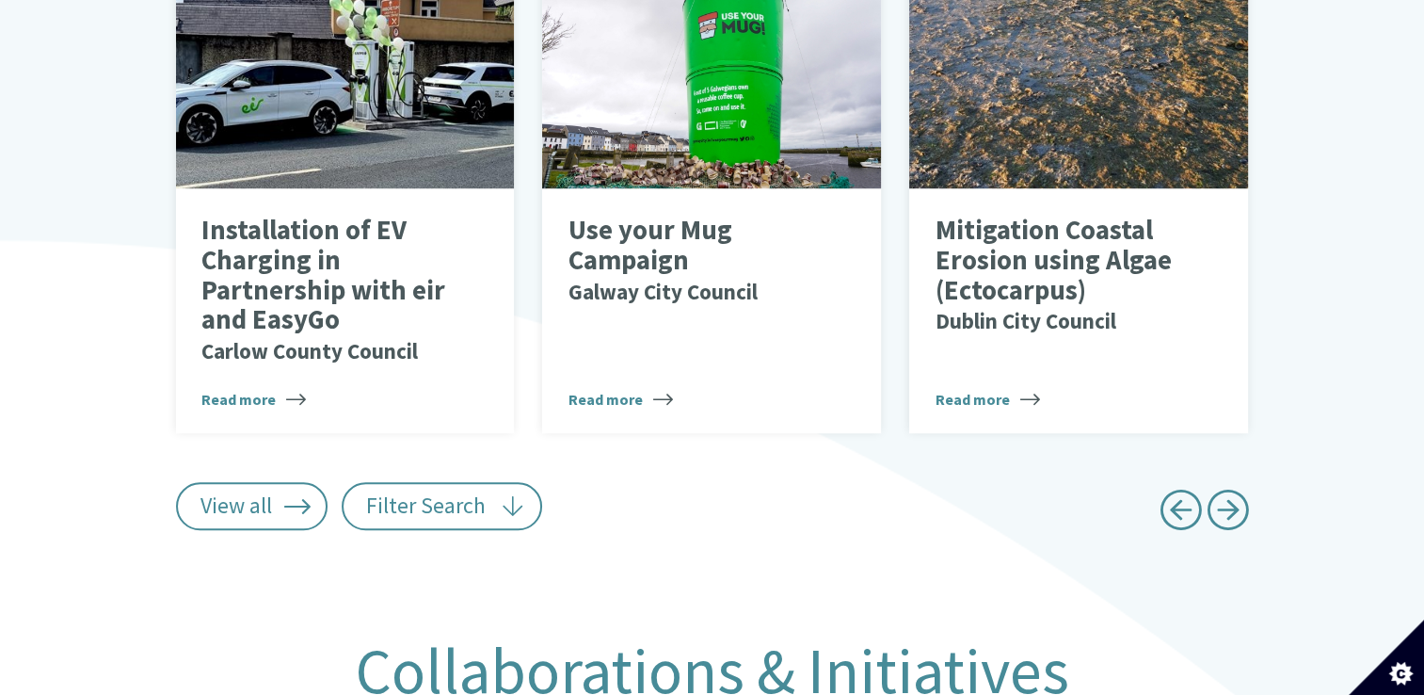
click at [1226, 488] on span "Next page" at bounding box center [1228, 509] width 42 height 42
type input "******"
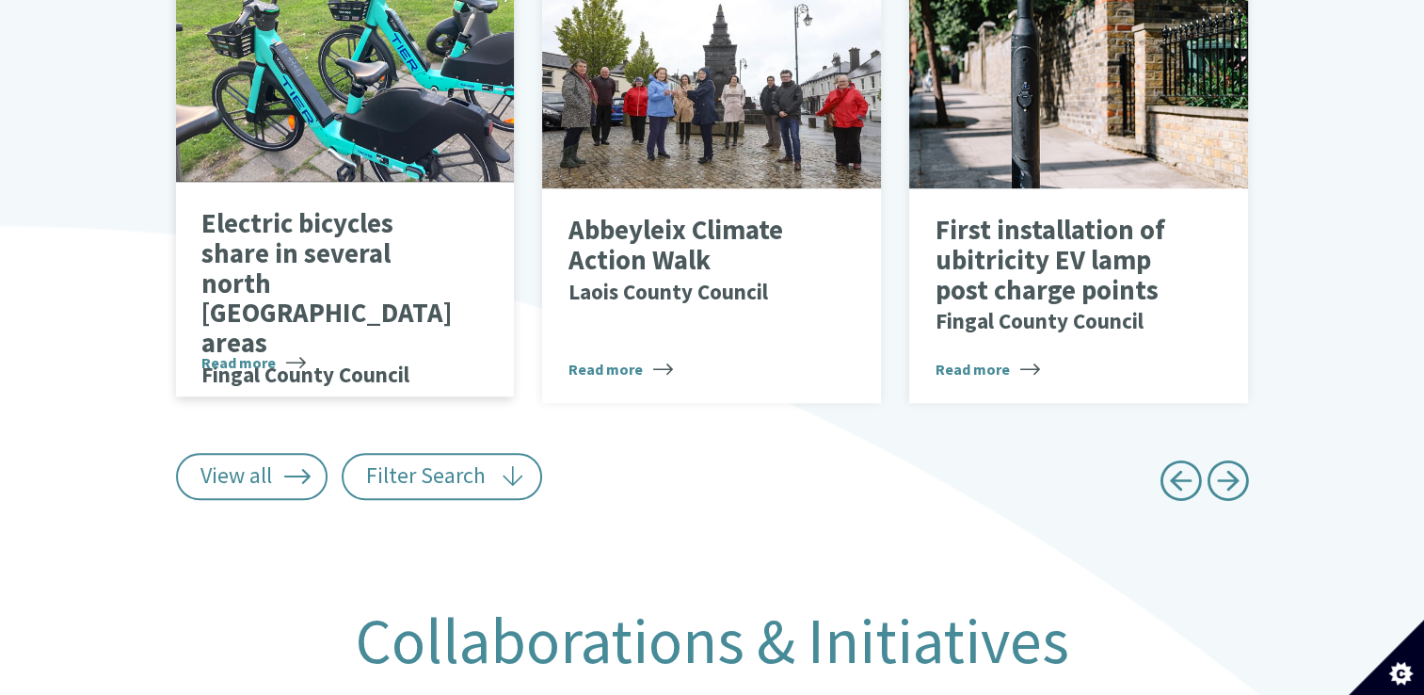
click at [260, 351] on span "Read more" at bounding box center [253, 362] width 104 height 23
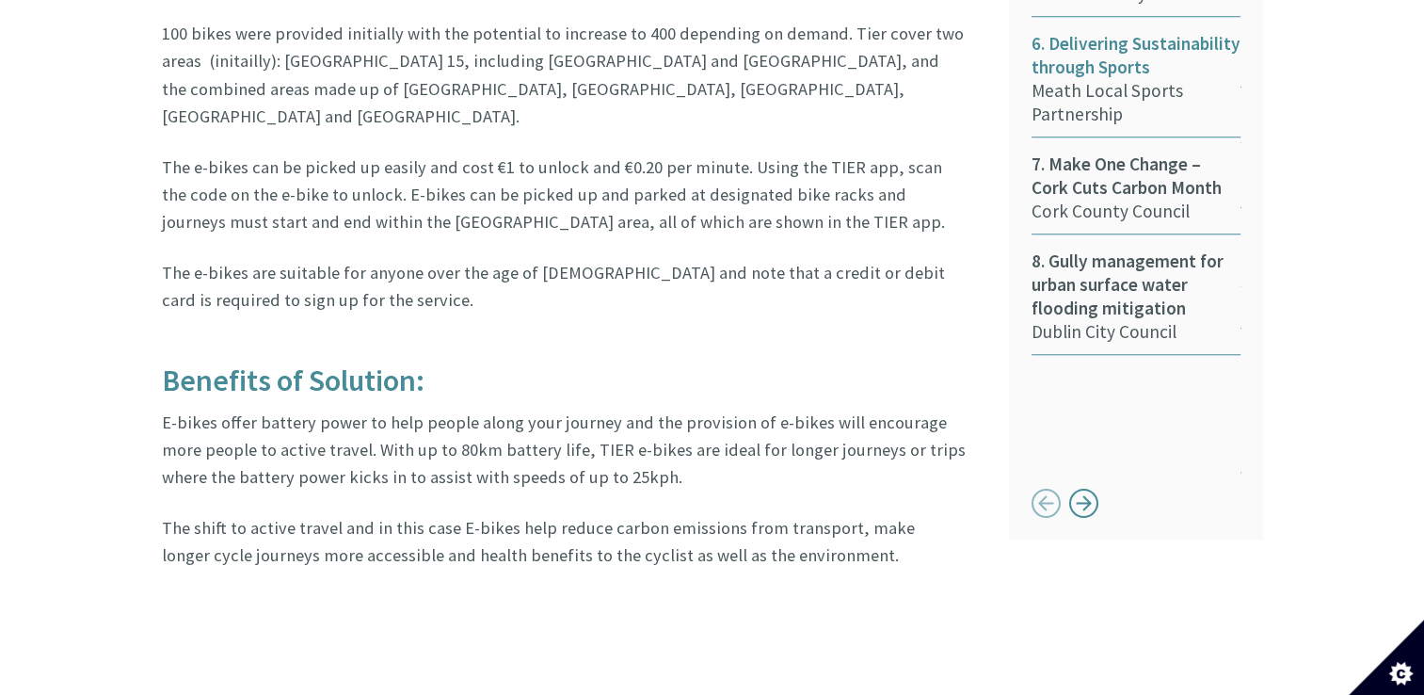
scroll to position [1600, 0]
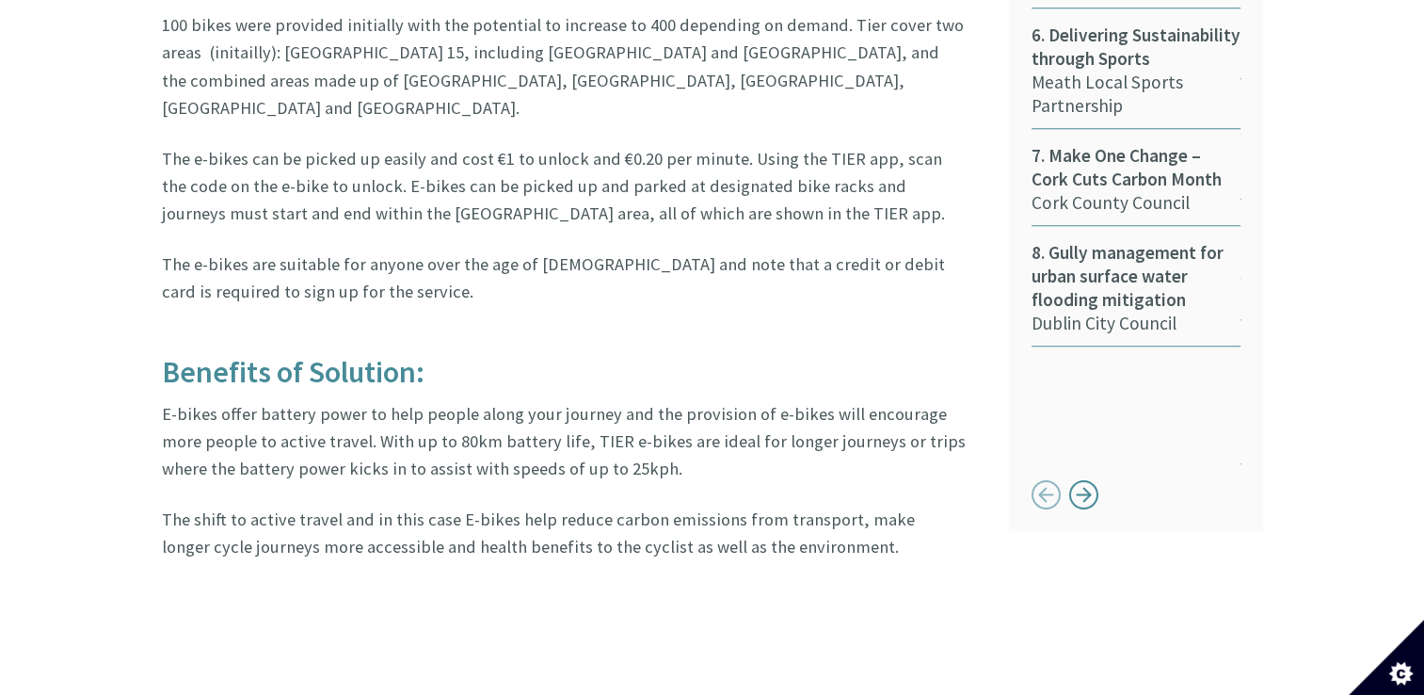
drag, startPoint x: 1097, startPoint y: 424, endPoint x: 1054, endPoint y: 453, distance: 51.7
click at [1056, 456] on div "1. Cork County Council Solar Panels (Video) Cork County Council 2. Kerry County…" at bounding box center [1136, 26] width 209 height 974
click at [1083, 479] on div "Button next" at bounding box center [1084, 494] width 30 height 30
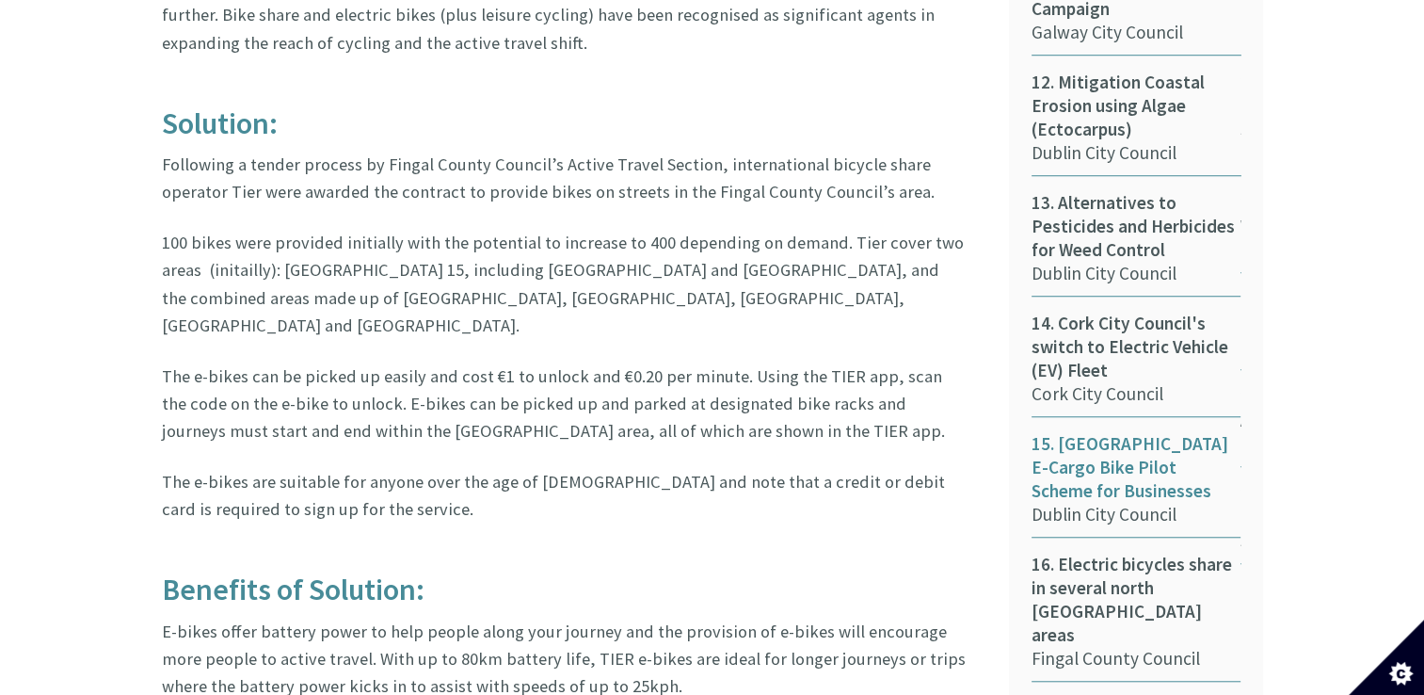
scroll to position [1412, 0]
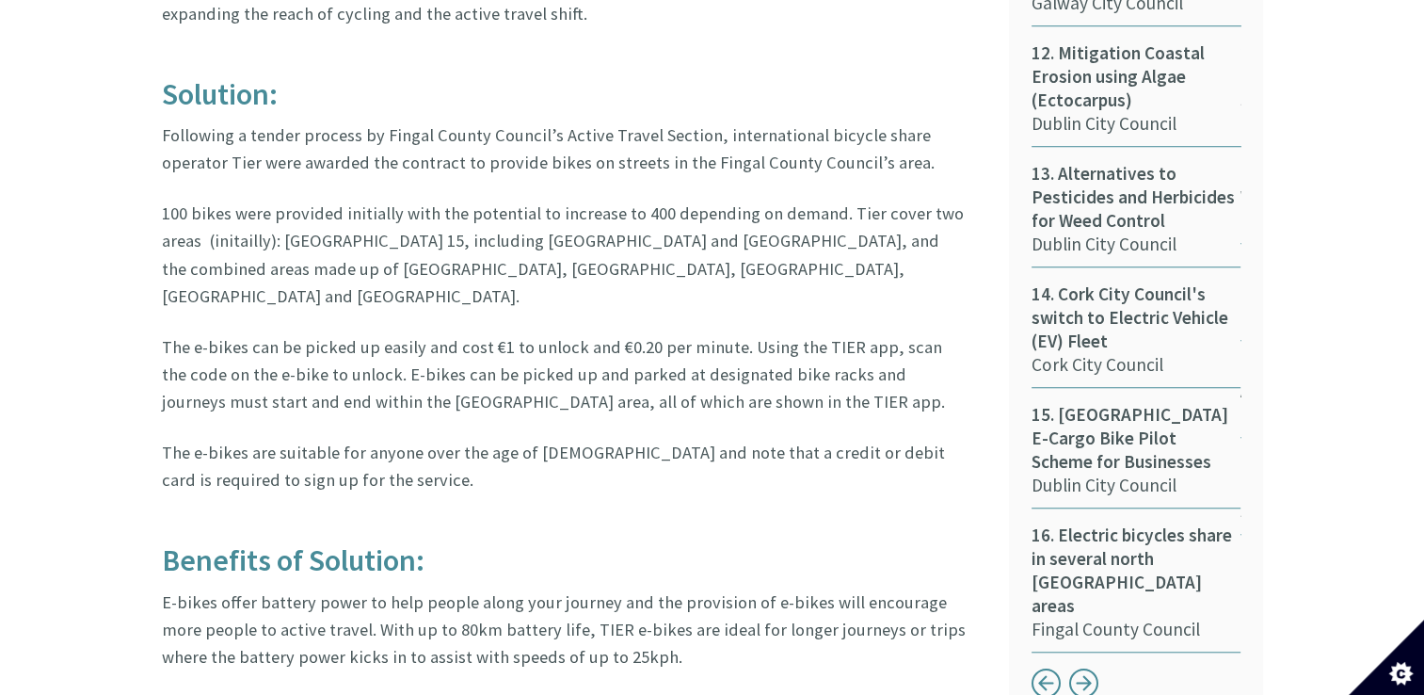
click at [1080, 667] on div "Button next" at bounding box center [1084, 682] width 30 height 30
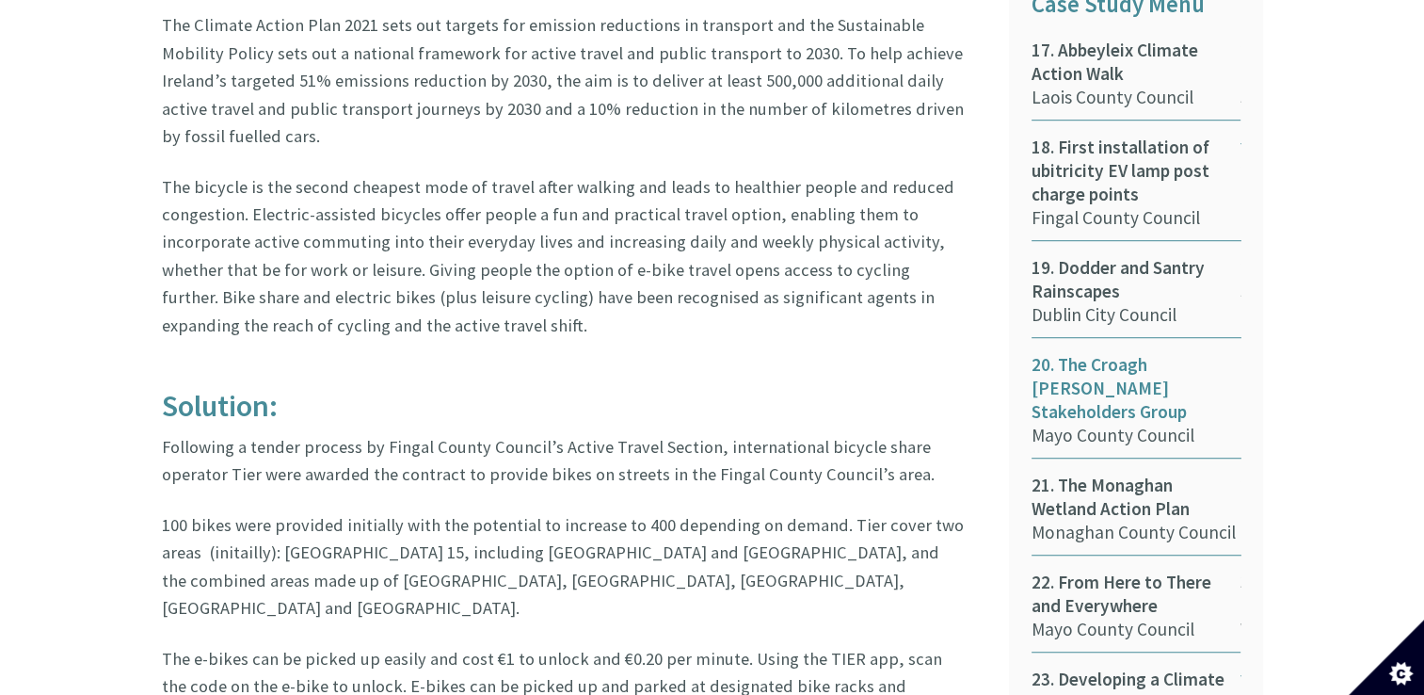
scroll to position [1224, 0]
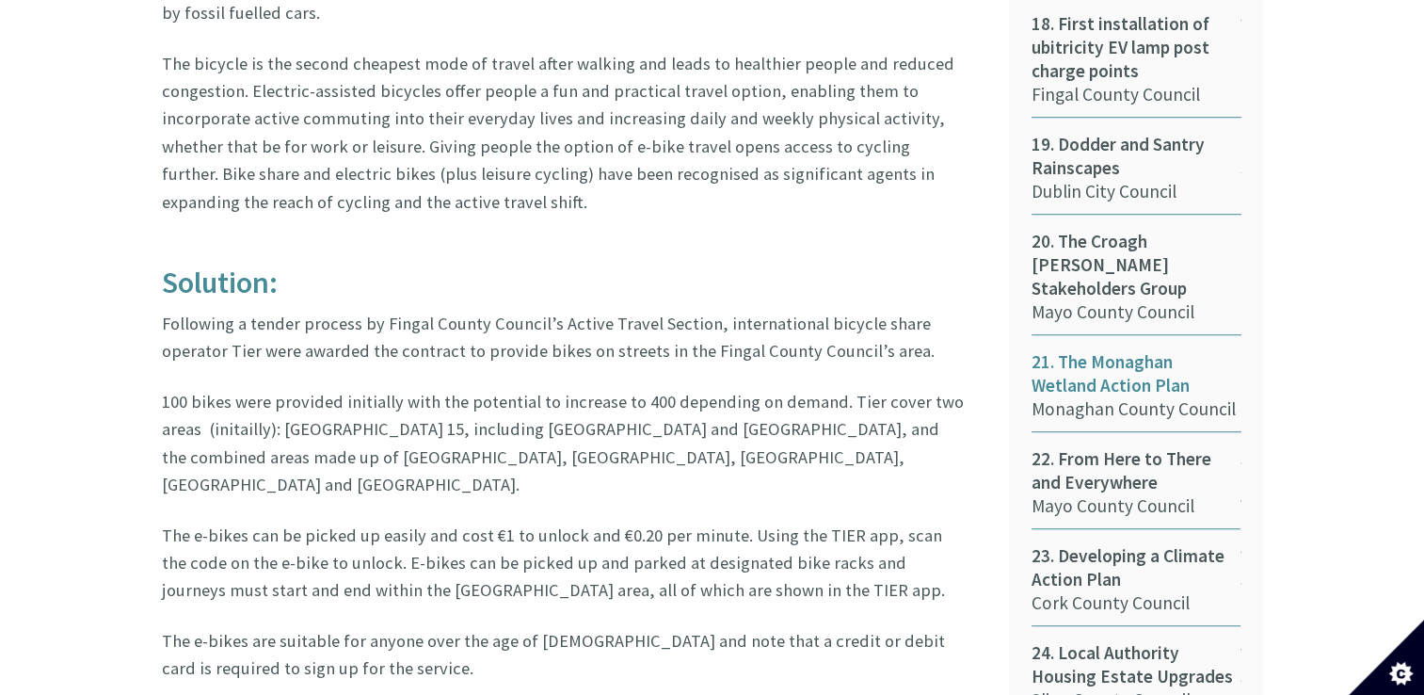
click at [1073, 350] on span "21. The Monaghan Wetland Action Plan" at bounding box center [1136, 373] width 209 height 47
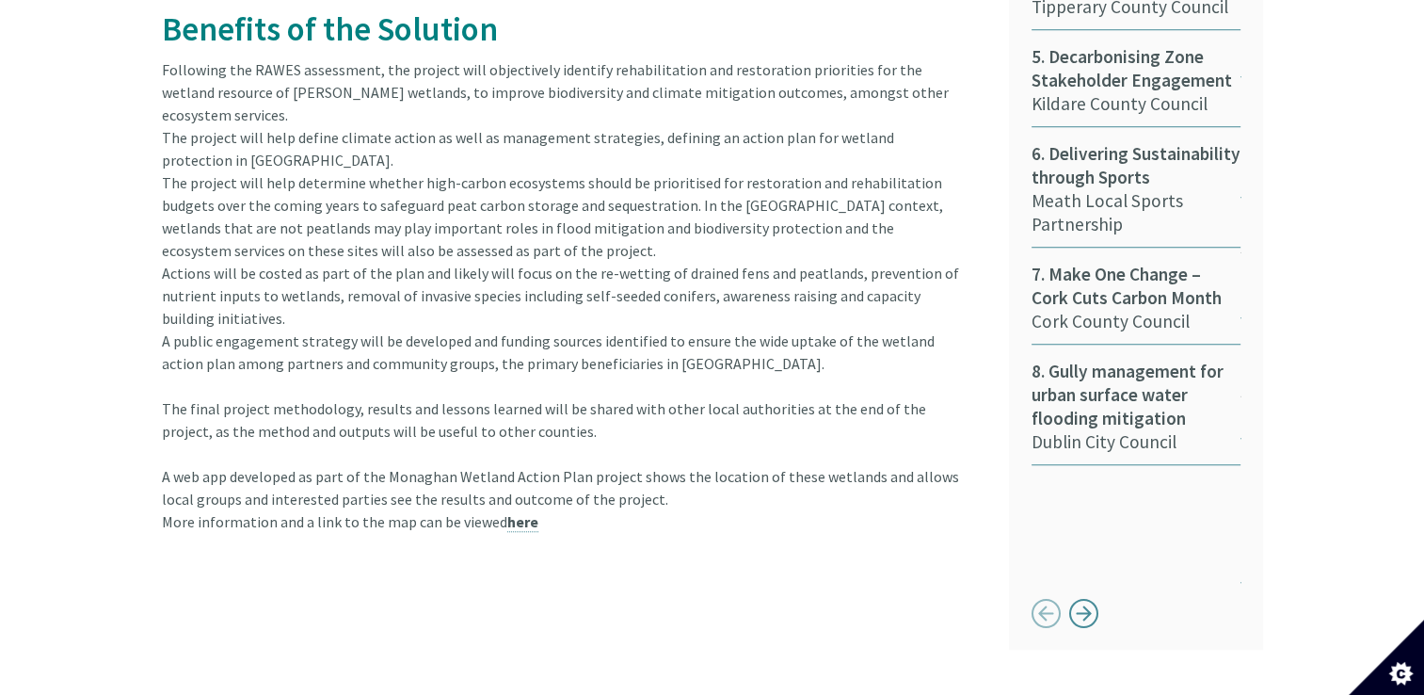
scroll to position [1506, 0]
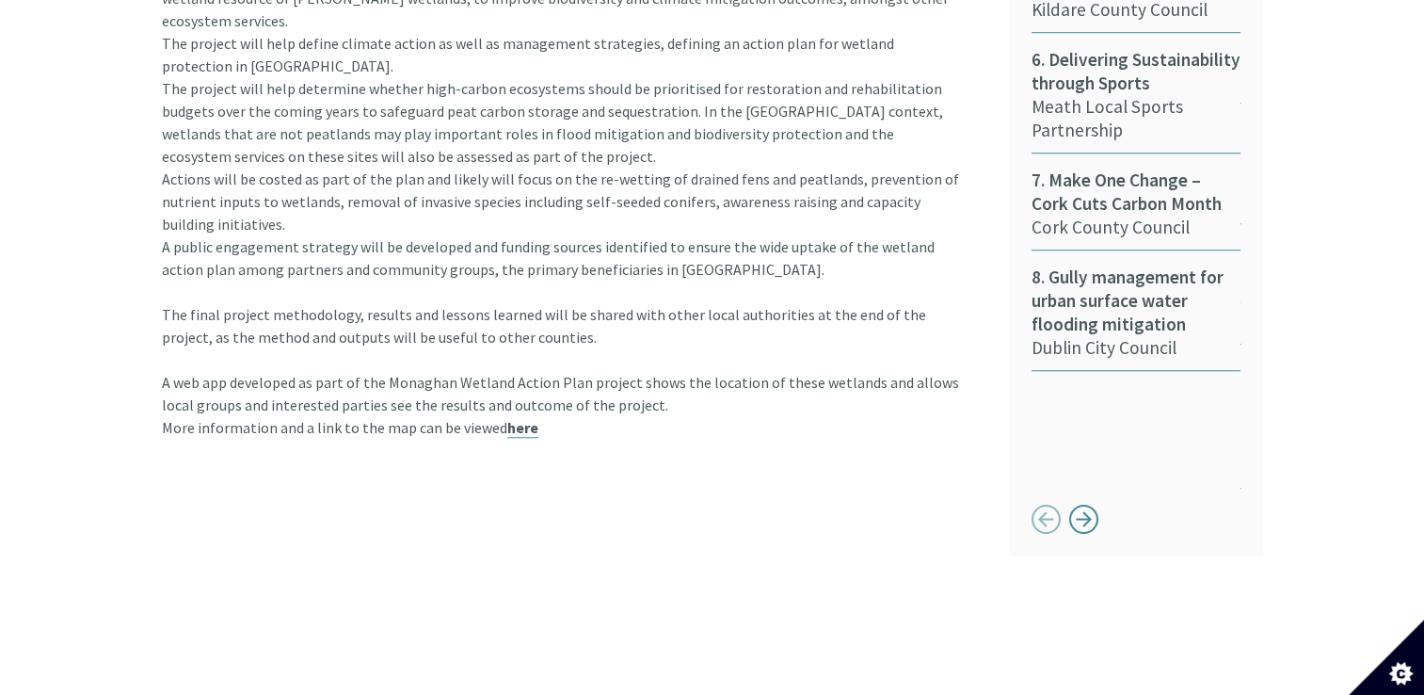
click at [511, 418] on link "here" at bounding box center [522, 428] width 31 height 20
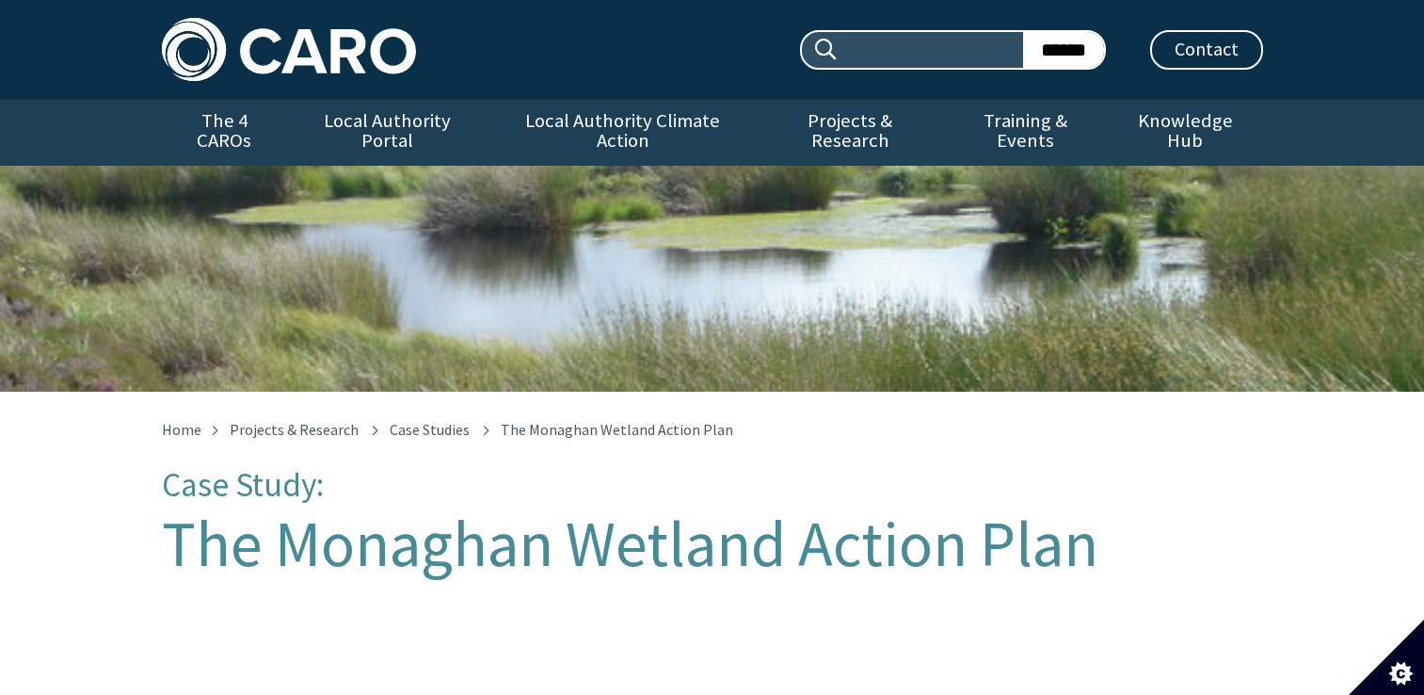
scroll to position [1140, 0]
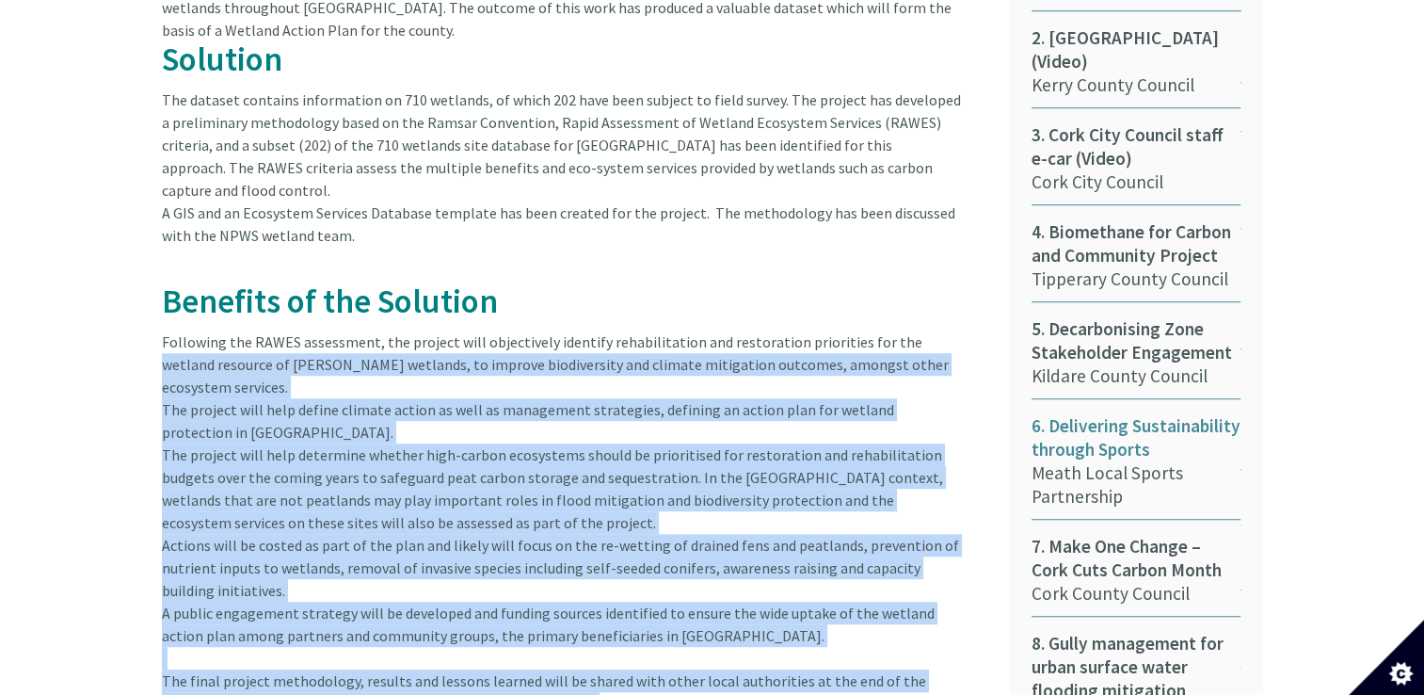
drag, startPoint x: 902, startPoint y: 302, endPoint x: 1059, endPoint y: 395, distance: 182.7
click at [1059, 395] on div "Background The Monaghan Wetland Action Plan 2020-2021 aims to develop an integr…" at bounding box center [712, 390] width 1129 height 1063
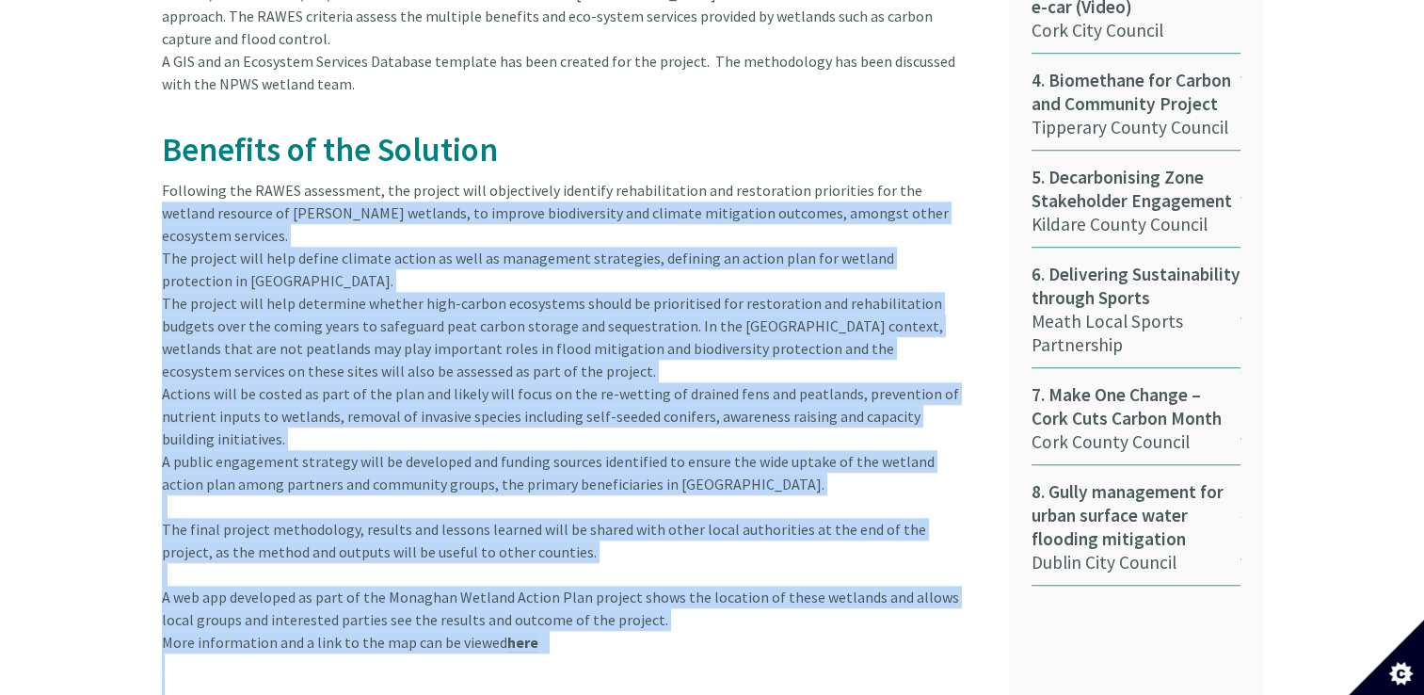
scroll to position [1516, 0]
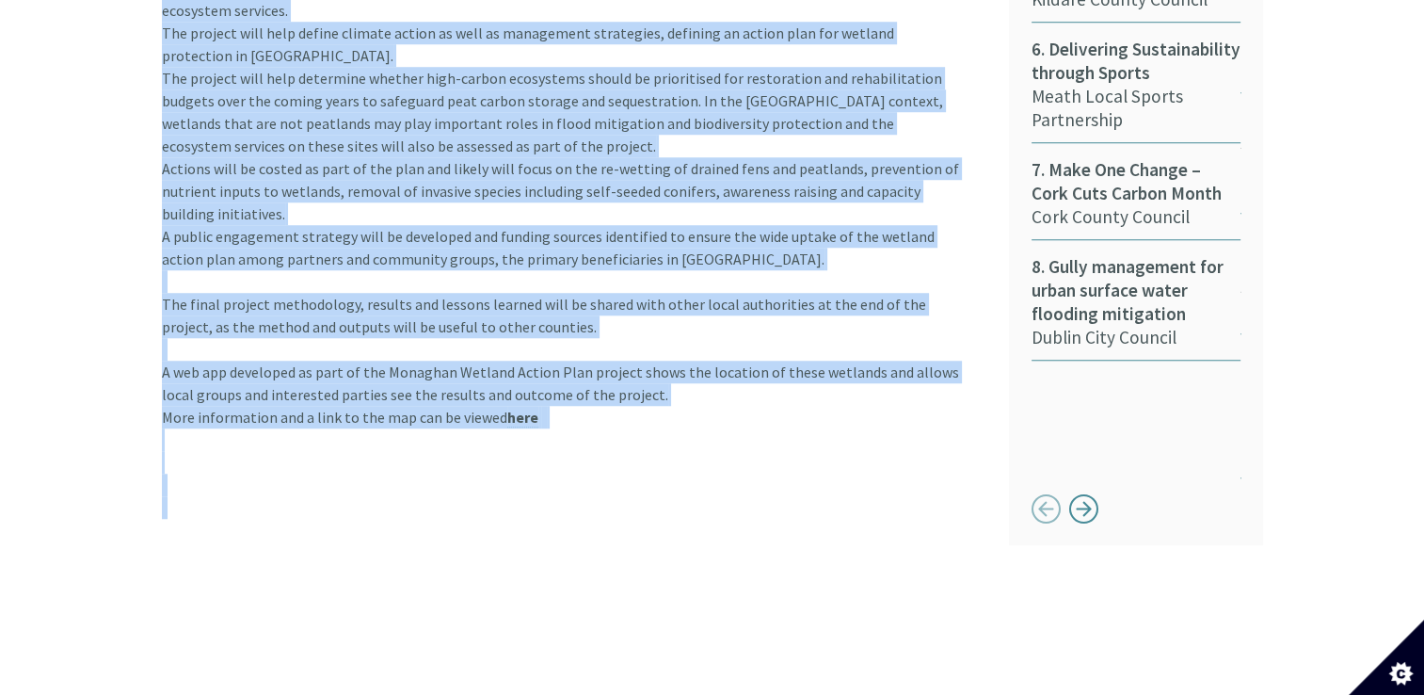
click at [1092, 493] on div "Button next" at bounding box center [1084, 508] width 30 height 30
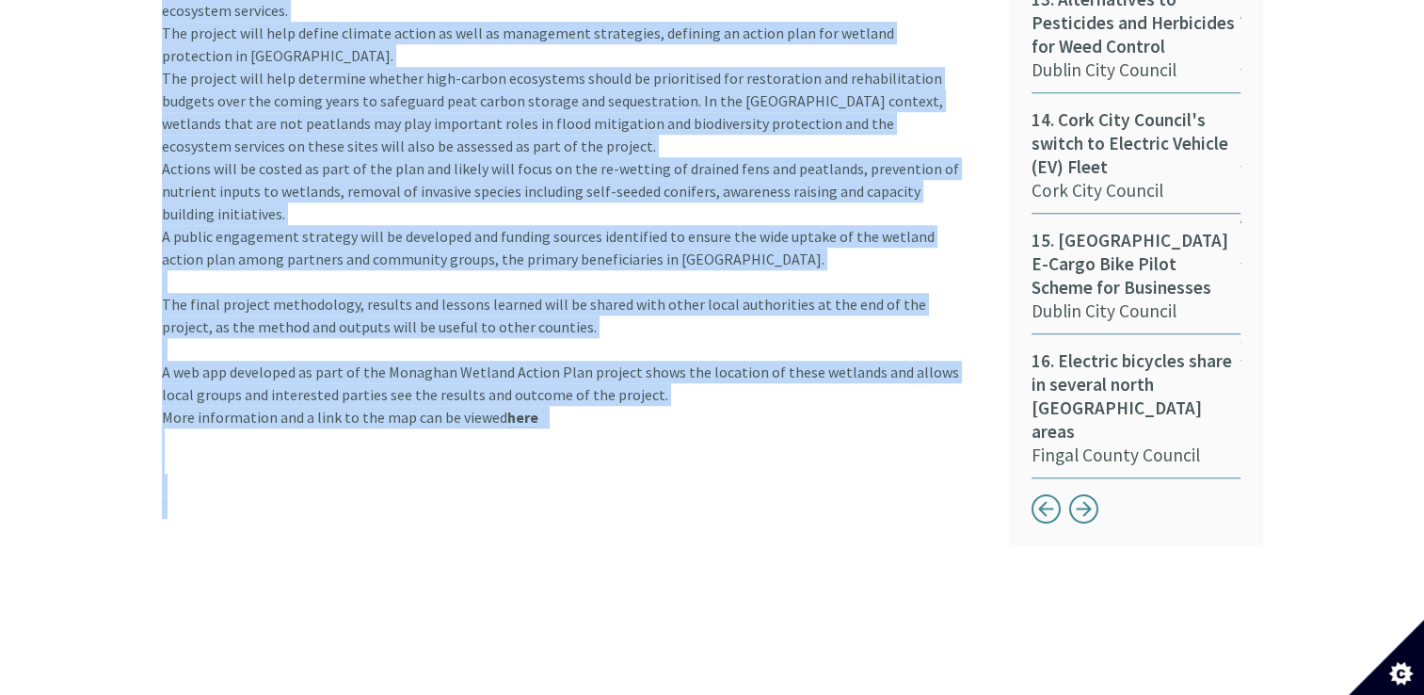
click at [1092, 493] on div "Button next" at bounding box center [1084, 508] width 30 height 30
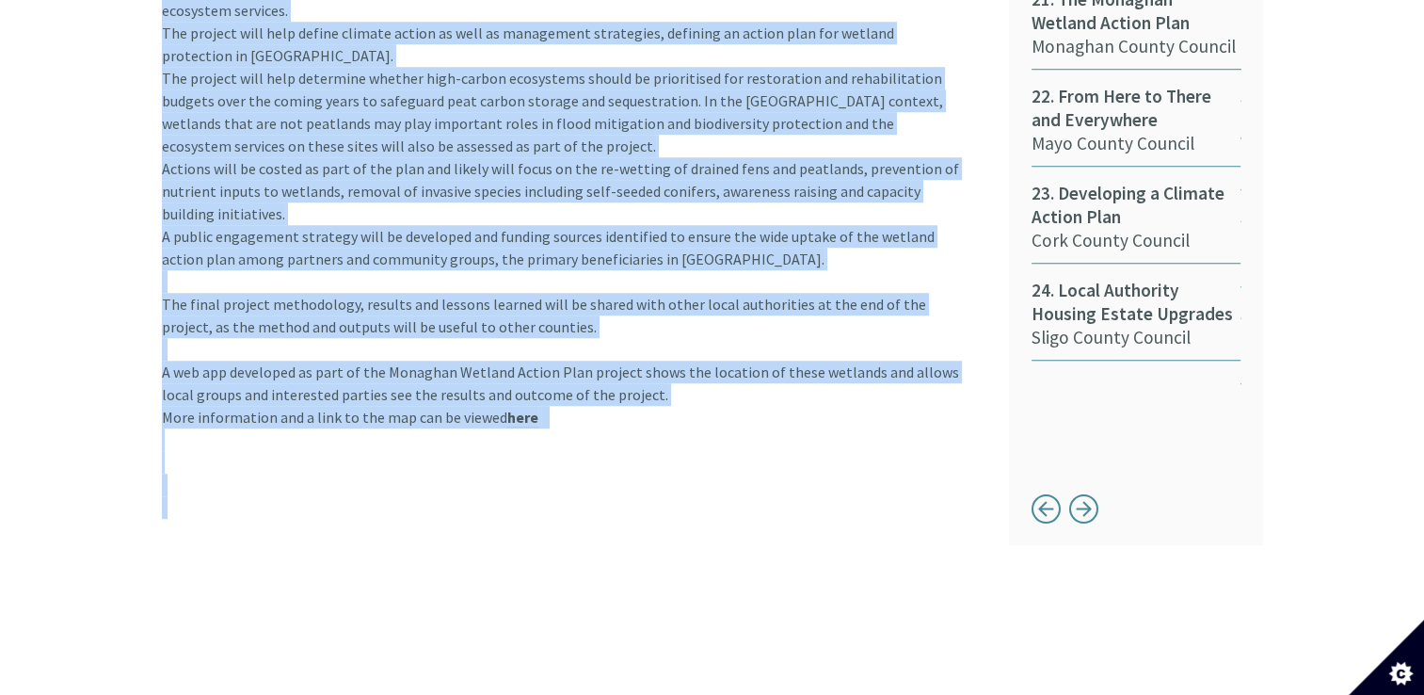
click at [1046, 493] on div "Button previous" at bounding box center [1047, 508] width 30 height 30
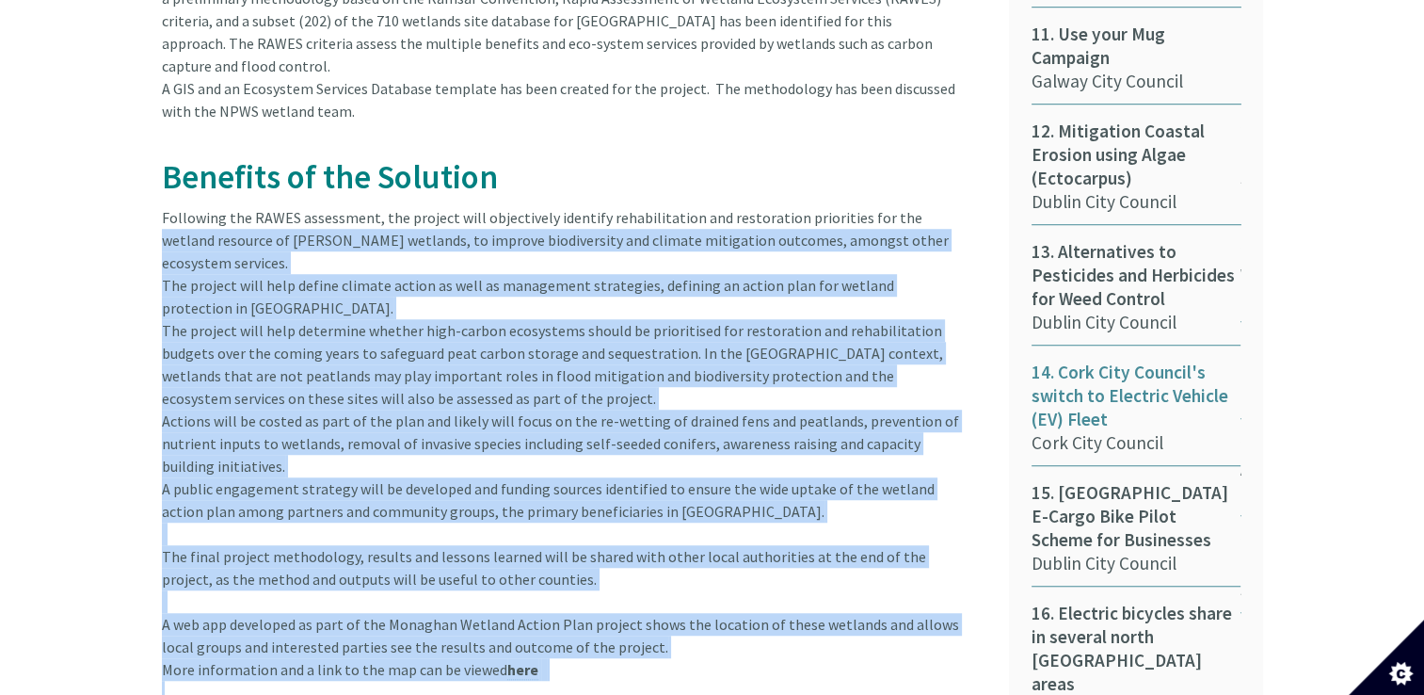
scroll to position [1234, 0]
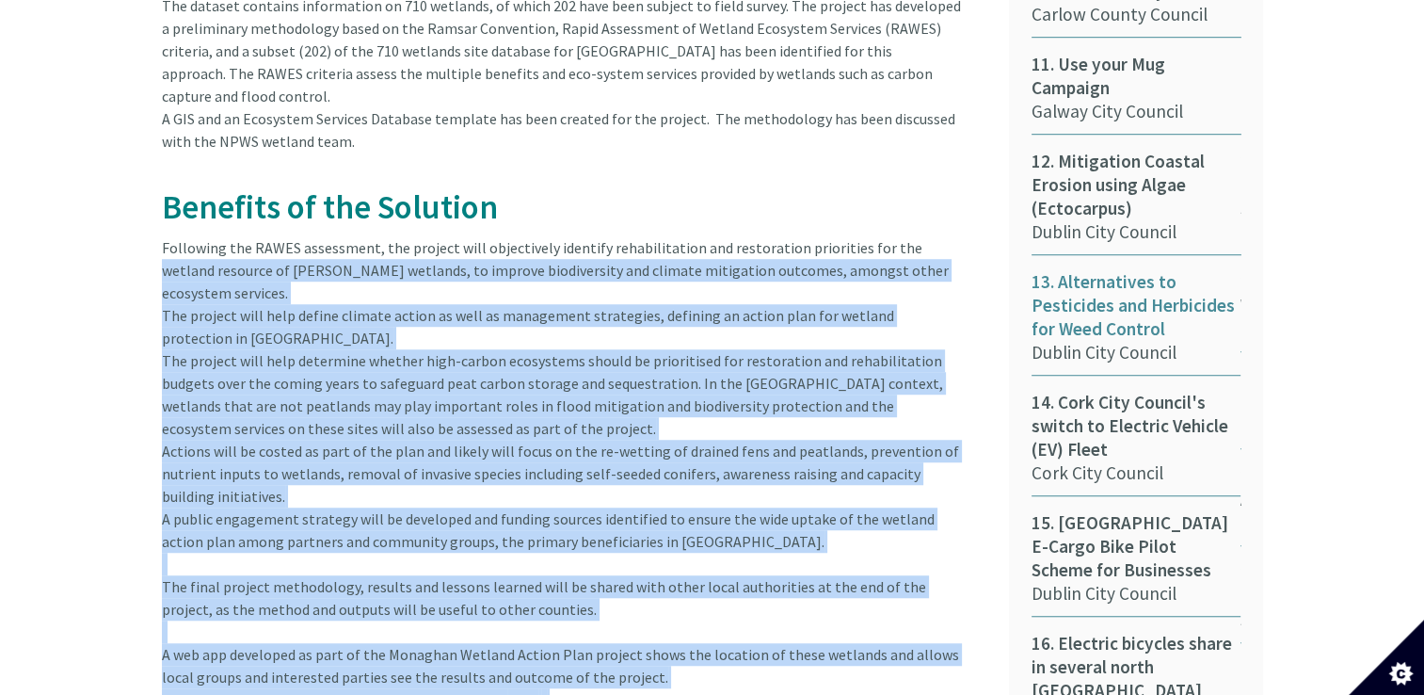
click at [1051, 283] on span "13. Alternatives to Pesticides and Herbicides for Weed Control" at bounding box center [1136, 305] width 209 height 71
